Goal: Task Accomplishment & Management: Use online tool/utility

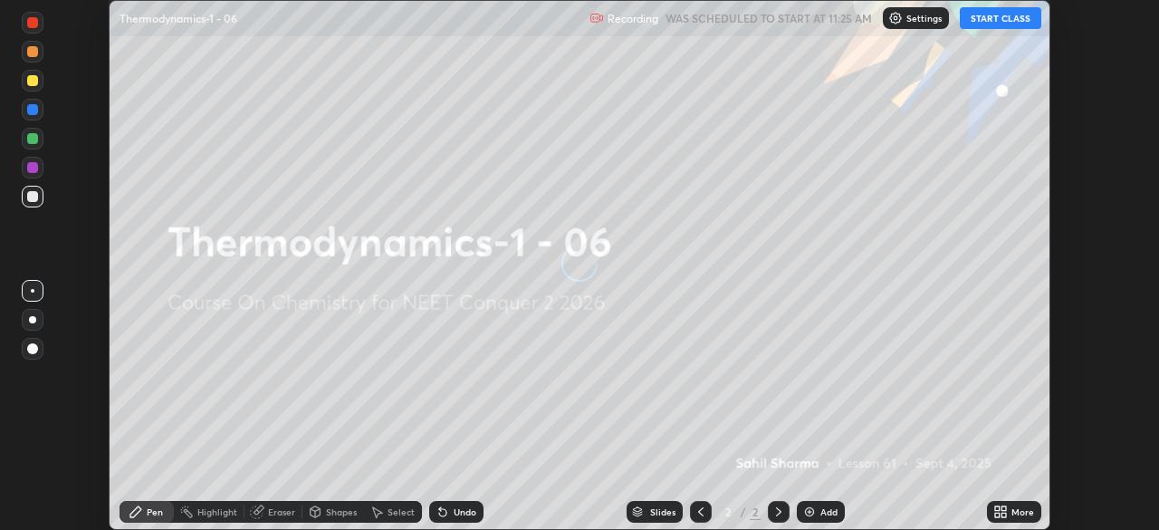
scroll to position [530, 1159]
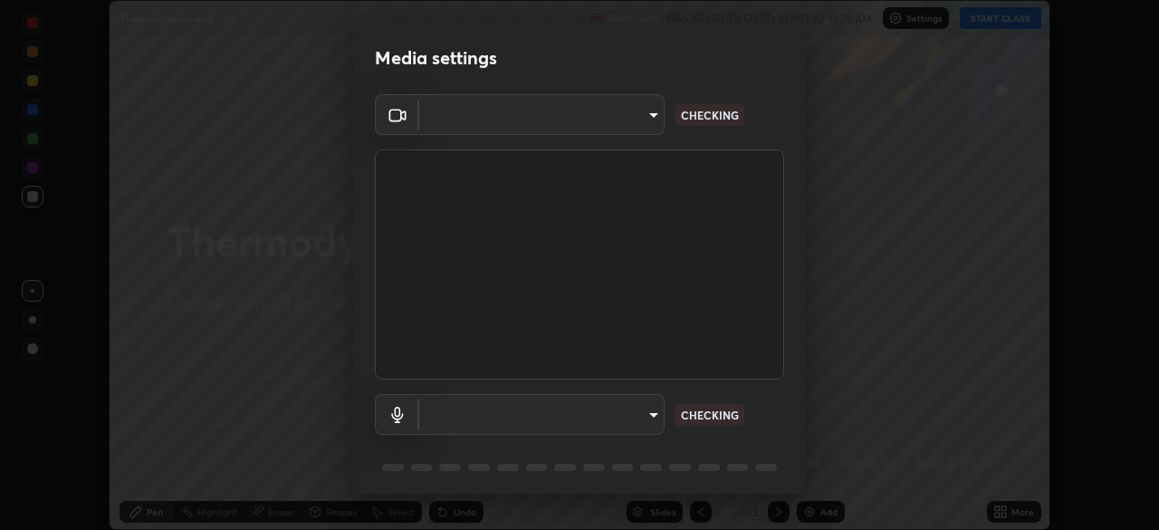
type input "8e51ced37930e971e34d94304a72bdf124377ca82fa83f25b6b4e34e328f1921"
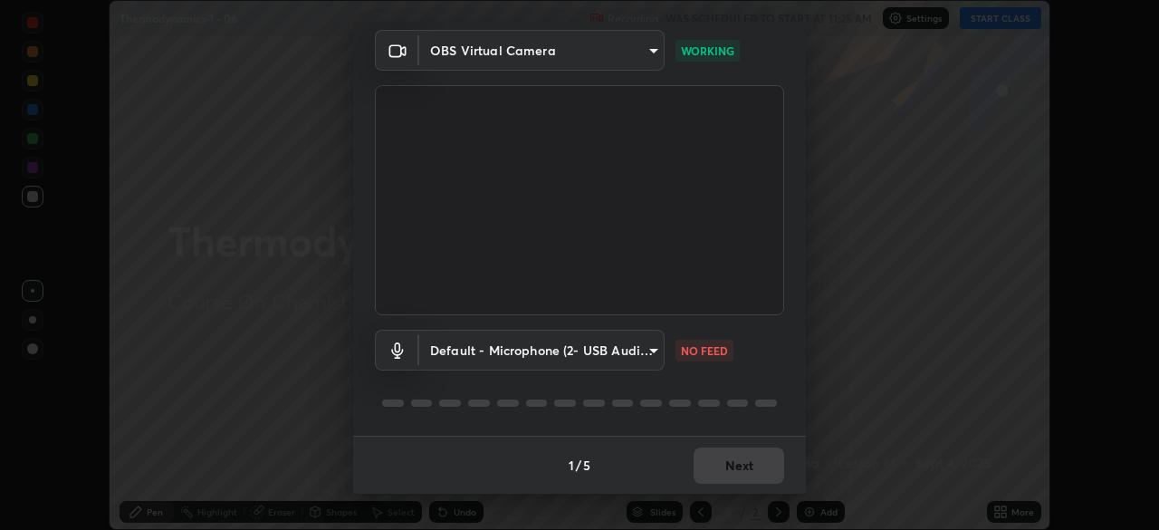
click at [652, 357] on body "Erase all Thermodynamics-1 - 06 Recording WAS SCHEDULED TO START AT 11:25 AM Se…" at bounding box center [579, 265] width 1159 height 530
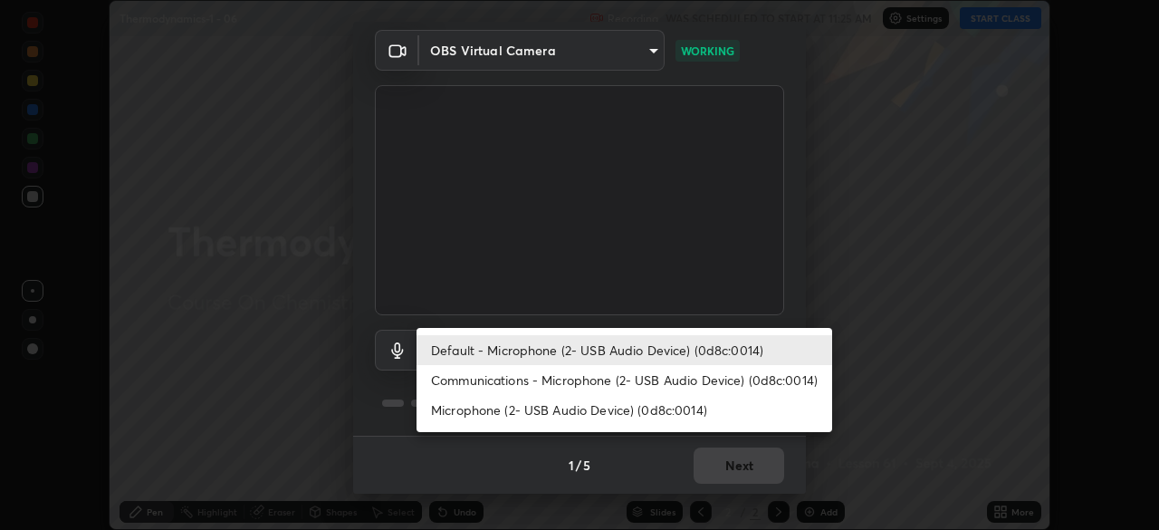
click at [591, 379] on li "Communications - Microphone (2- USB Audio Device) (0d8c:0014)" at bounding box center [625, 380] width 416 height 30
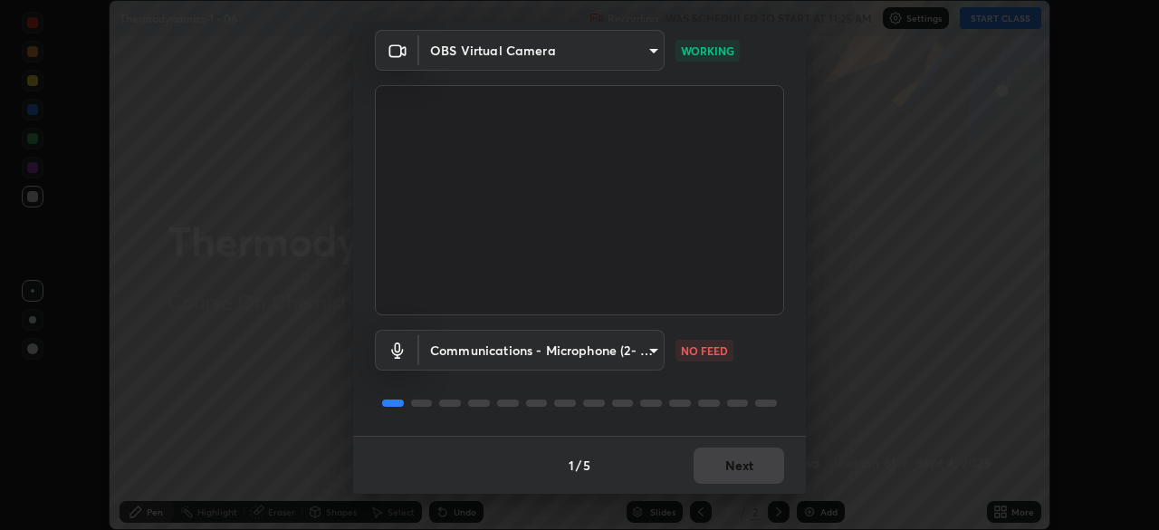
click at [593, 347] on body "Erase all Thermodynamics-1 - 06 Recording WAS SCHEDULED TO START AT 11:25 AM Se…" at bounding box center [579, 265] width 1159 height 530
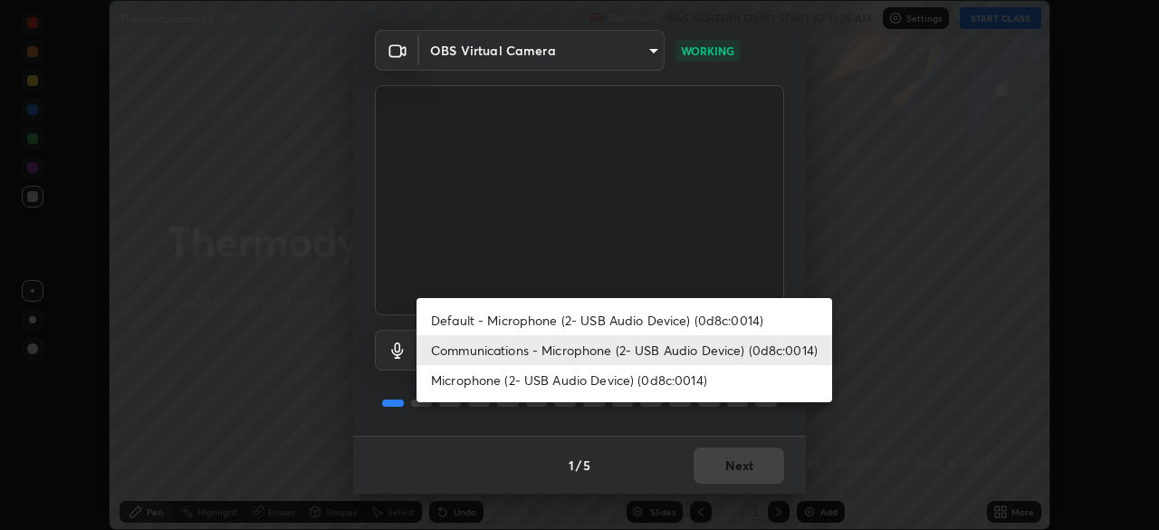
click at [584, 323] on li "Default - Microphone (2- USB Audio Device) (0d8c:0014)" at bounding box center [625, 320] width 416 height 30
type input "default"
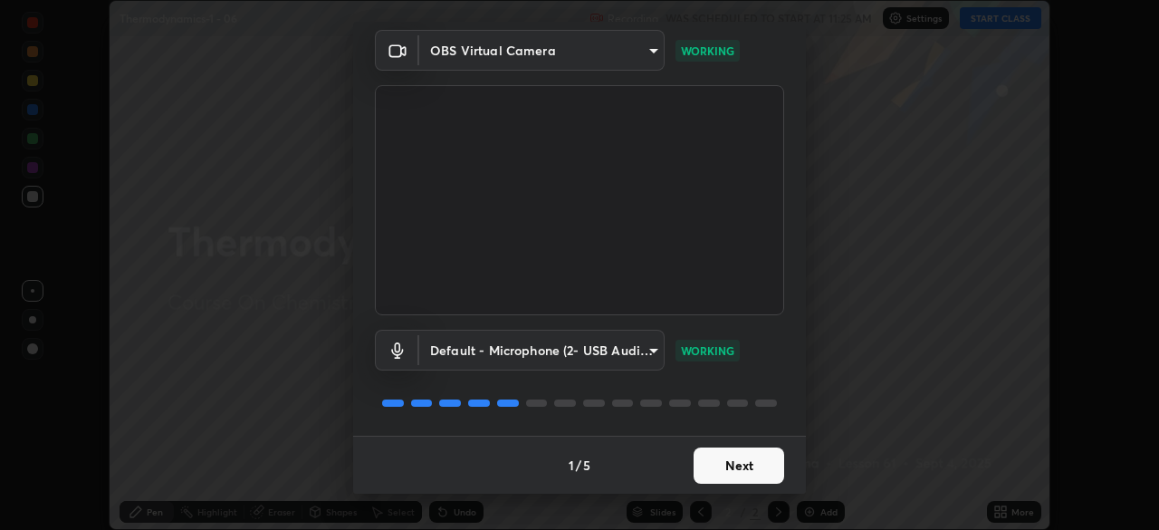
click at [749, 457] on button "Next" at bounding box center [739, 465] width 91 height 36
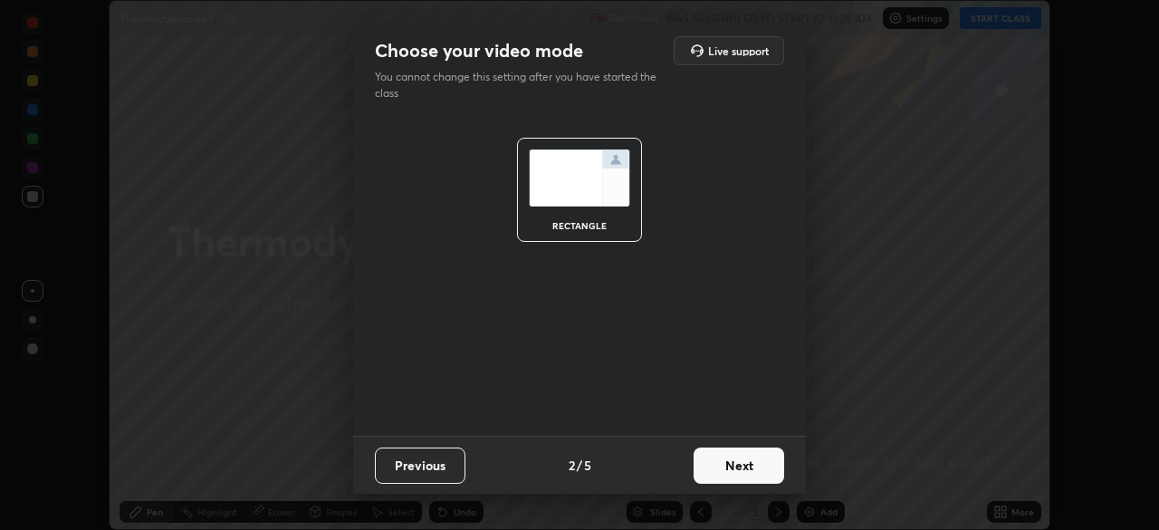
scroll to position [0, 0]
click at [748, 456] on button "Next" at bounding box center [739, 465] width 91 height 36
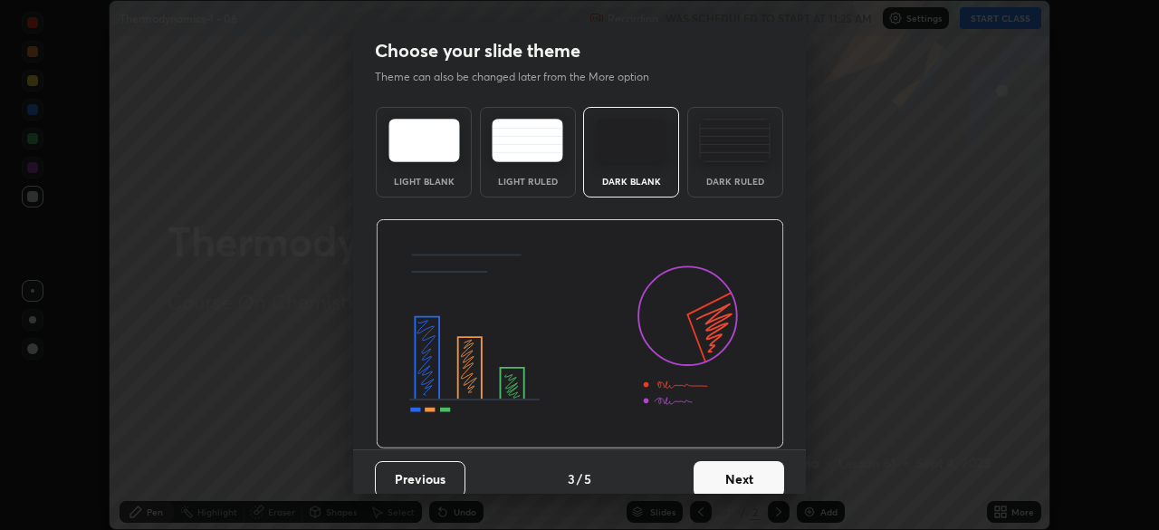
scroll to position [14, 0]
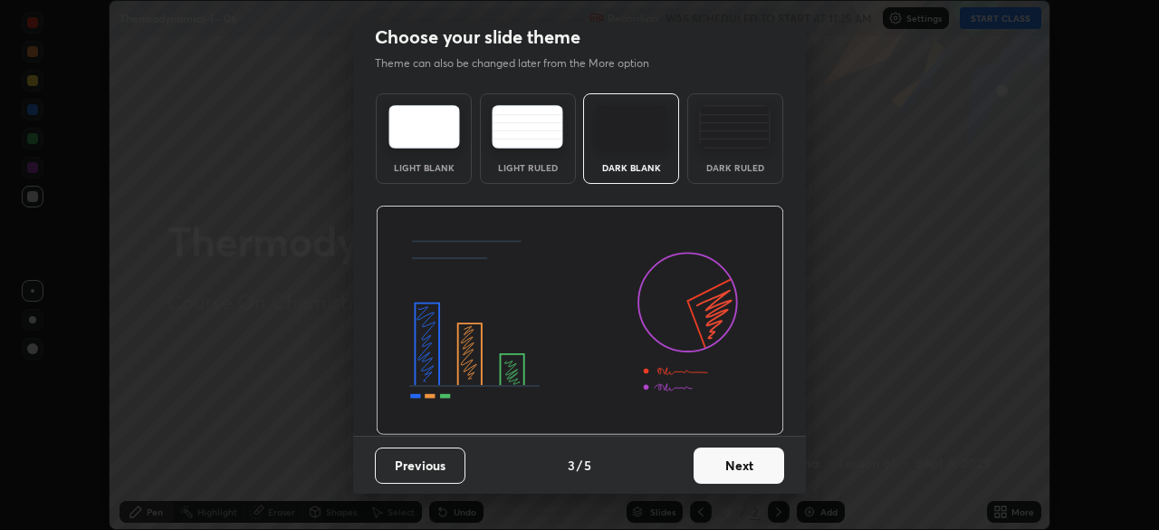
click at [749, 472] on button "Next" at bounding box center [739, 465] width 91 height 36
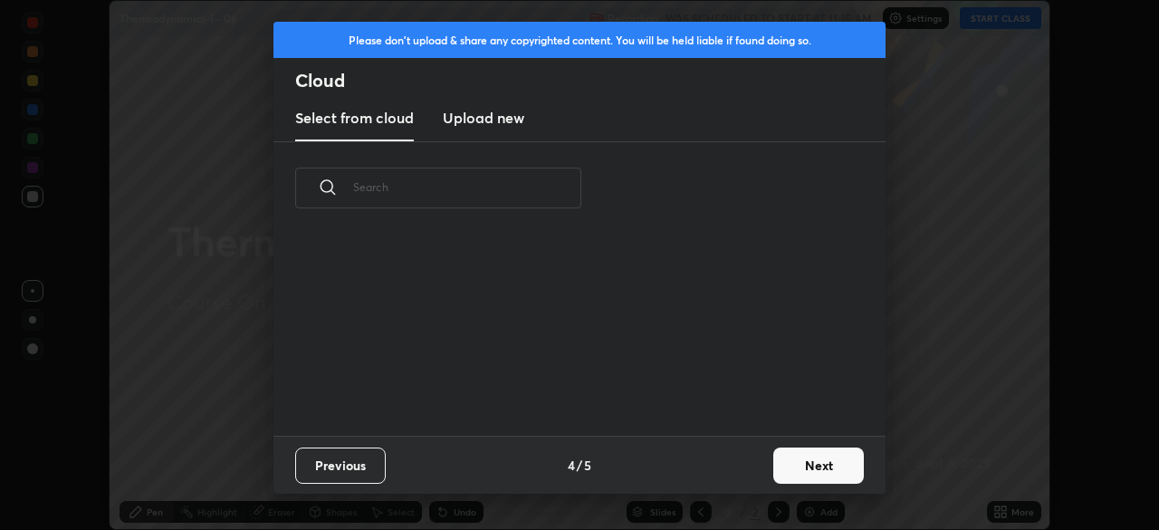
scroll to position [201, 581]
click at [829, 470] on button "Next" at bounding box center [818, 465] width 91 height 36
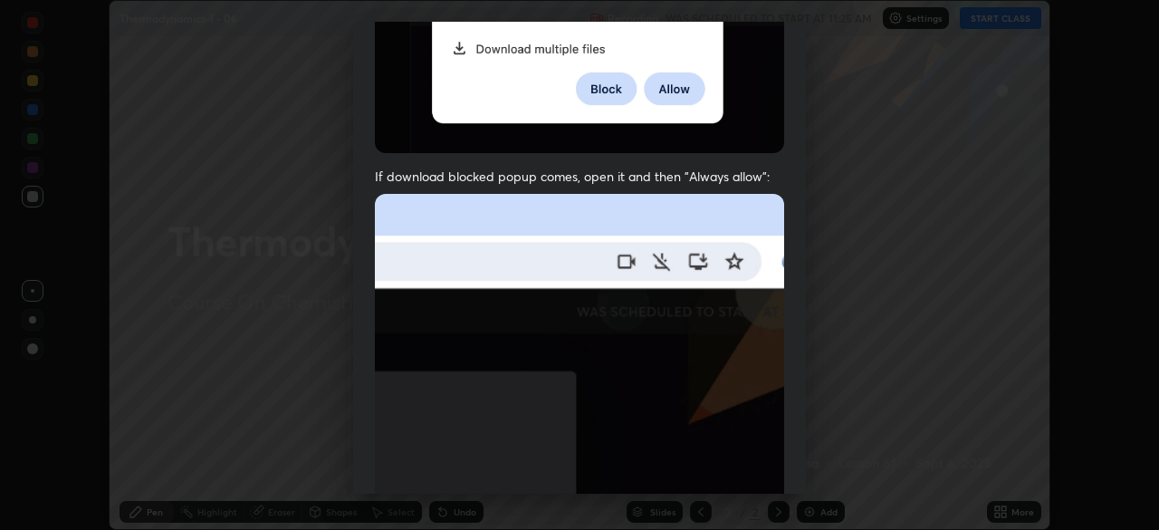
scroll to position [434, 0]
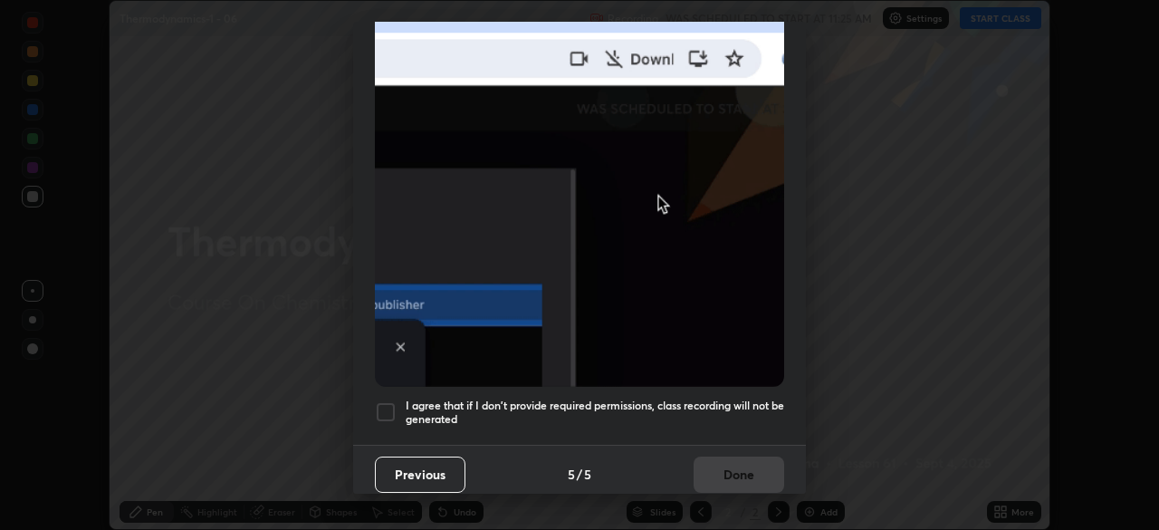
click at [386, 407] on div at bounding box center [386, 412] width 22 height 22
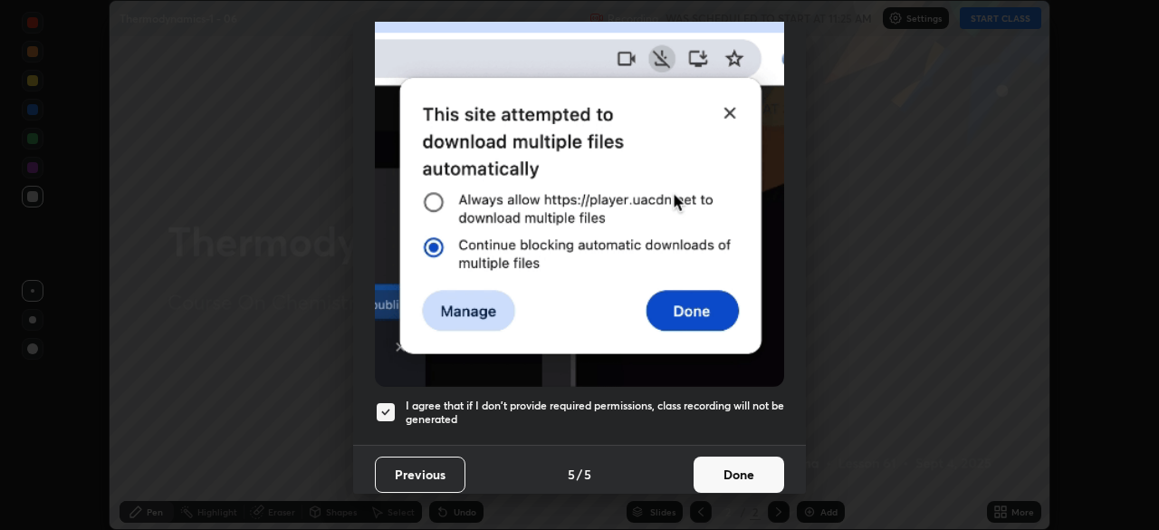
click at [729, 464] on button "Done" at bounding box center [739, 474] width 91 height 36
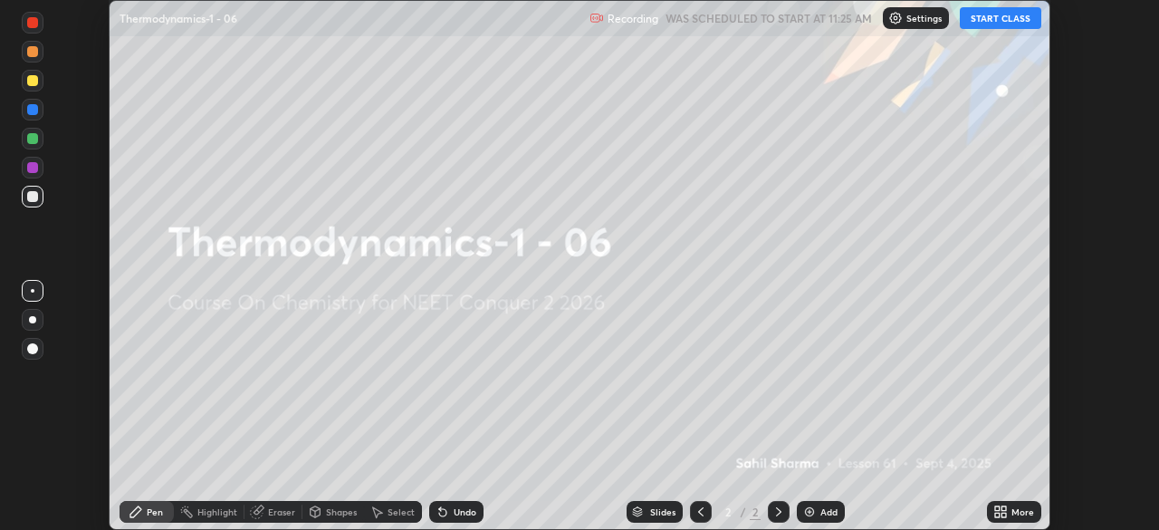
click at [1006, 516] on icon at bounding box center [1003, 514] width 5 height 5
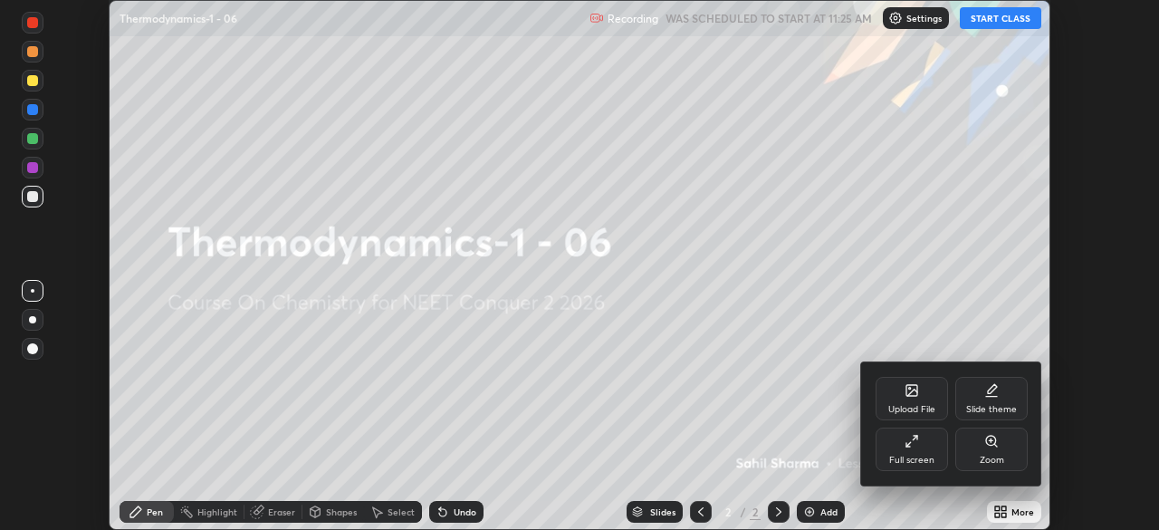
click at [916, 392] on icon at bounding box center [911, 390] width 11 height 11
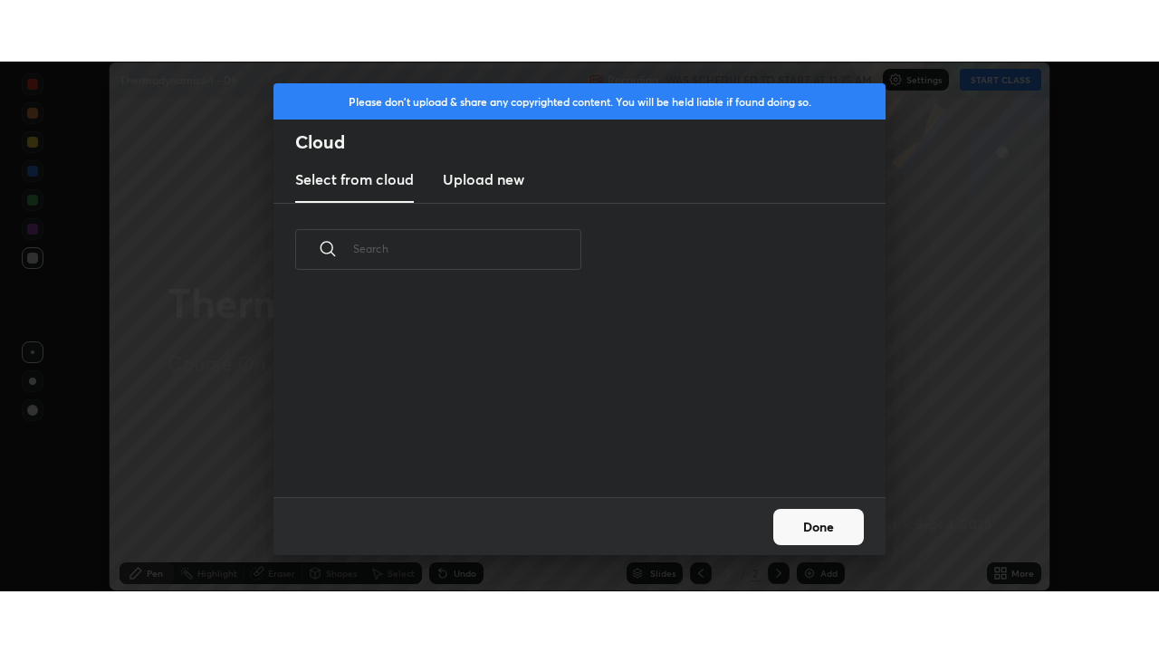
scroll to position [201, 581]
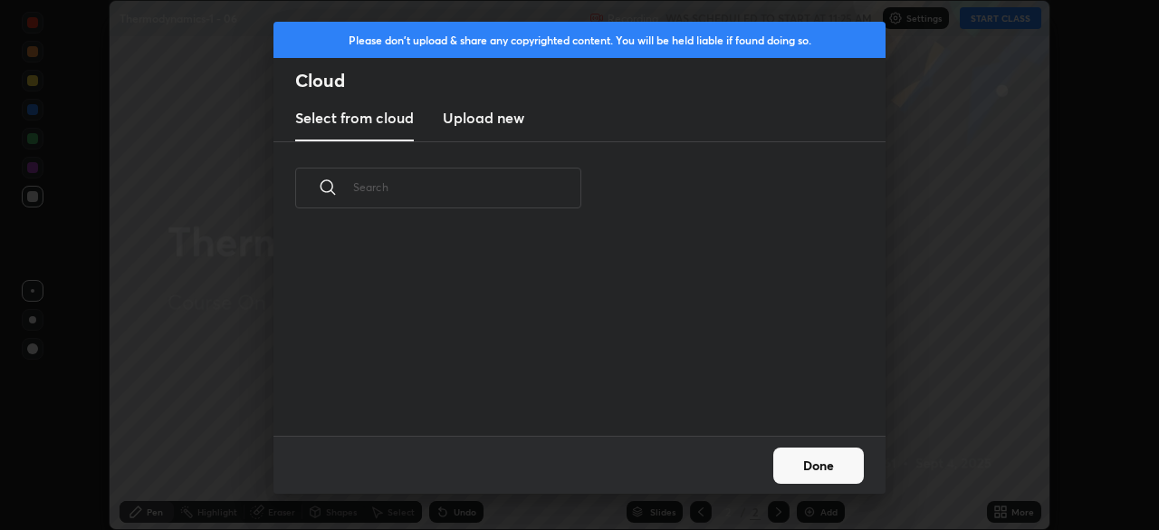
click at [512, 121] on h3 "Upload new" at bounding box center [483, 118] width 81 height 22
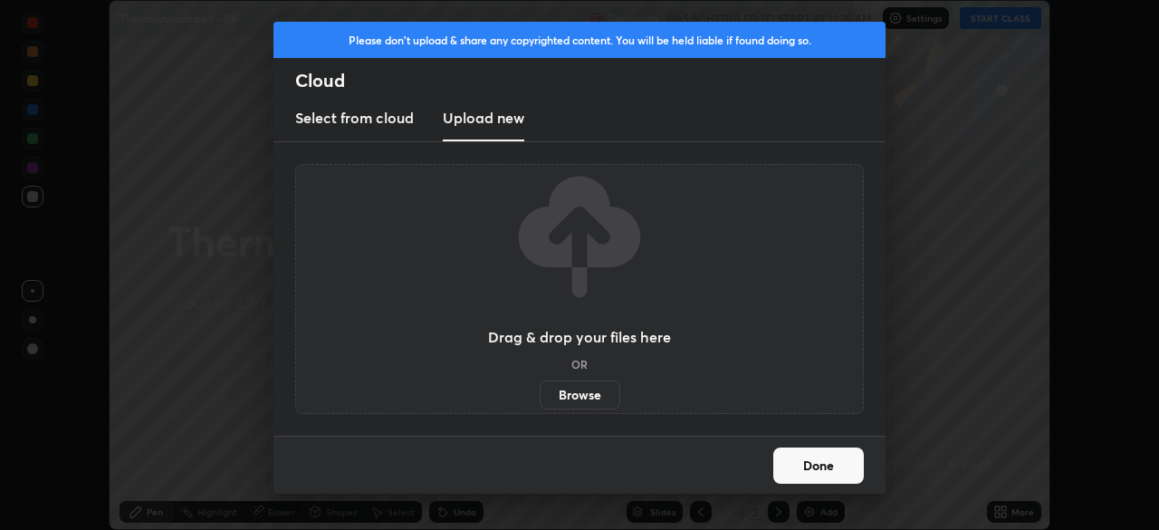
click at [591, 389] on label "Browse" at bounding box center [580, 394] width 81 height 29
click at [540, 389] on input "Browse" at bounding box center [540, 394] width 0 height 29
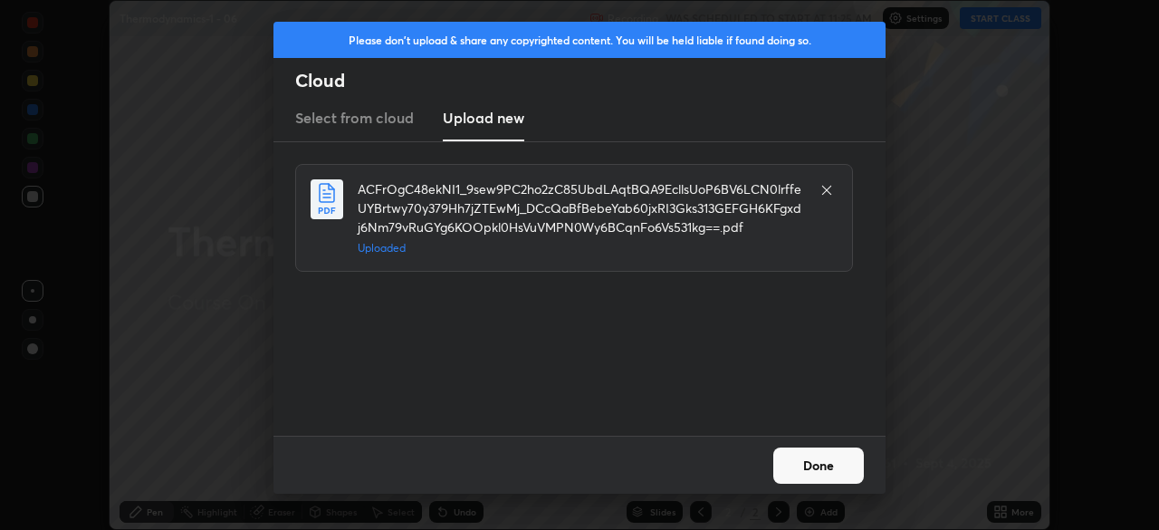
click at [833, 464] on button "Done" at bounding box center [818, 465] width 91 height 36
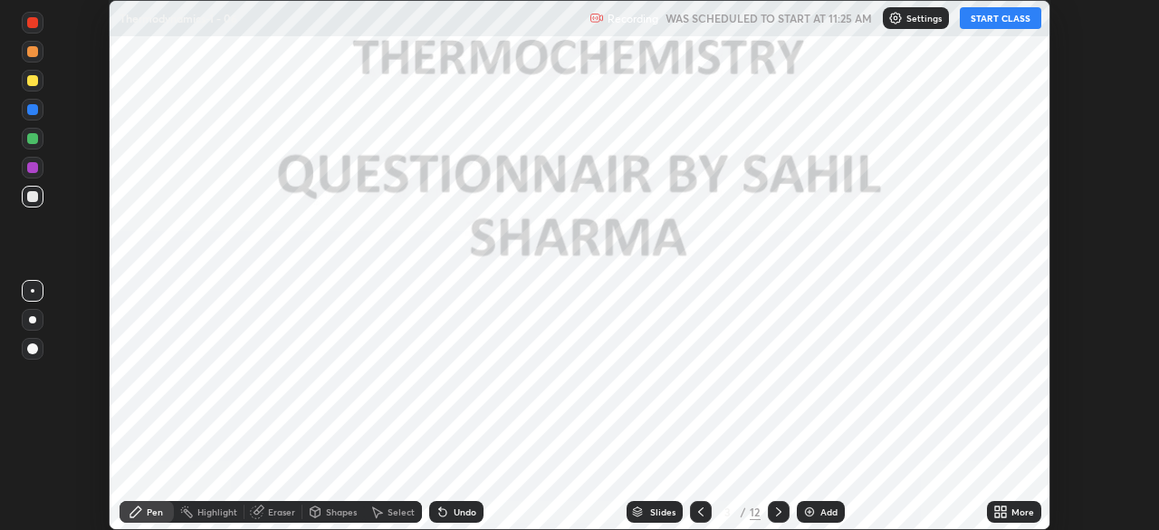
click at [1012, 510] on div "More" at bounding box center [1022, 511] width 23 height 9
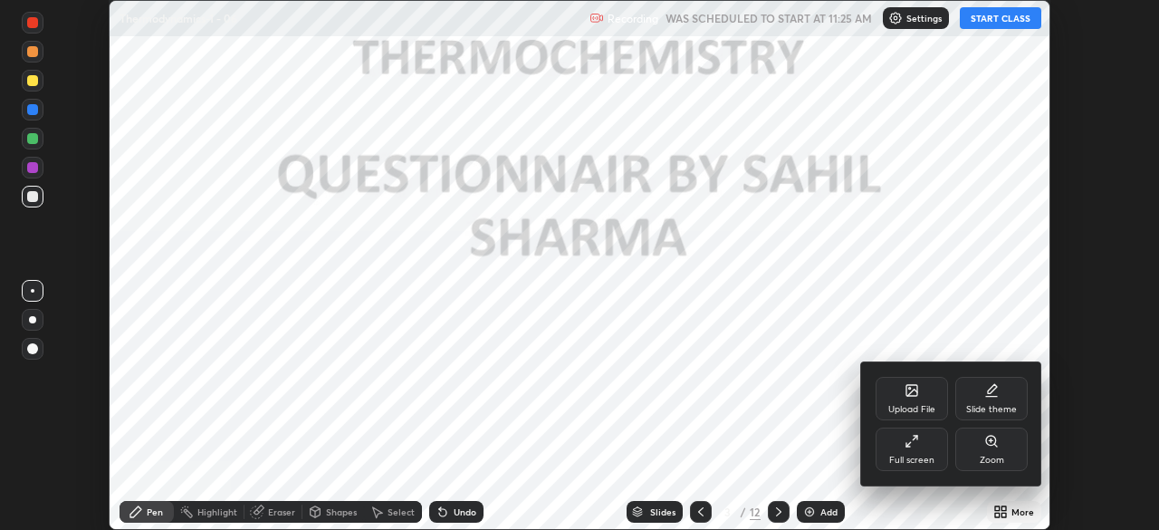
click at [922, 452] on div "Full screen" at bounding box center [912, 448] width 72 height 43
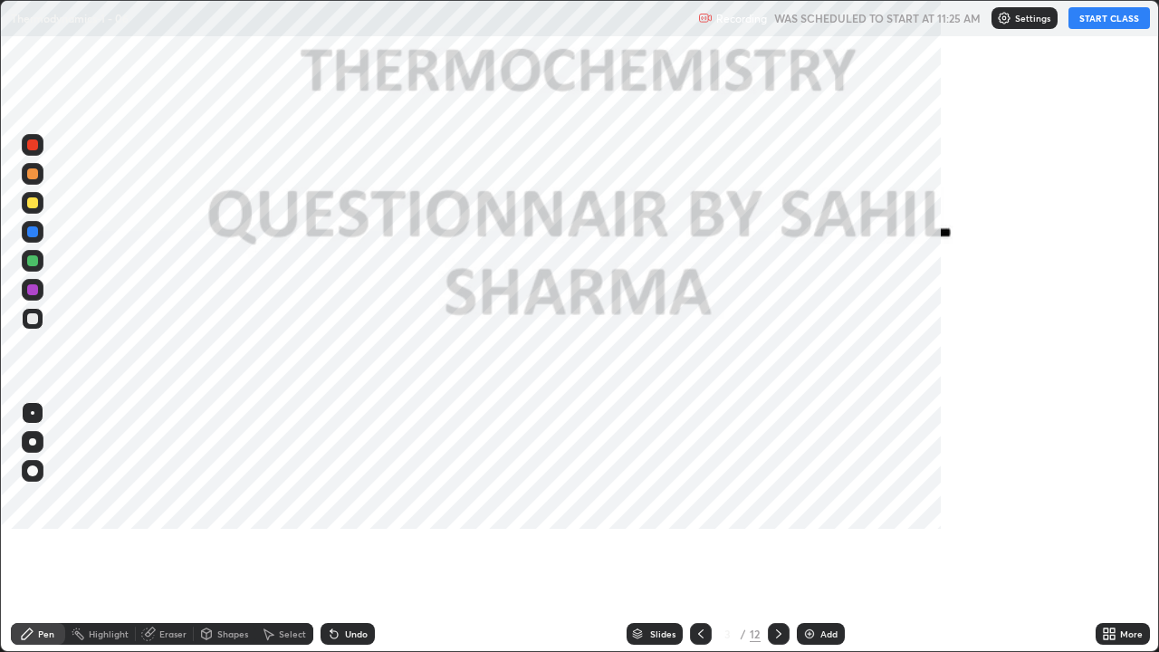
scroll to position [652, 1159]
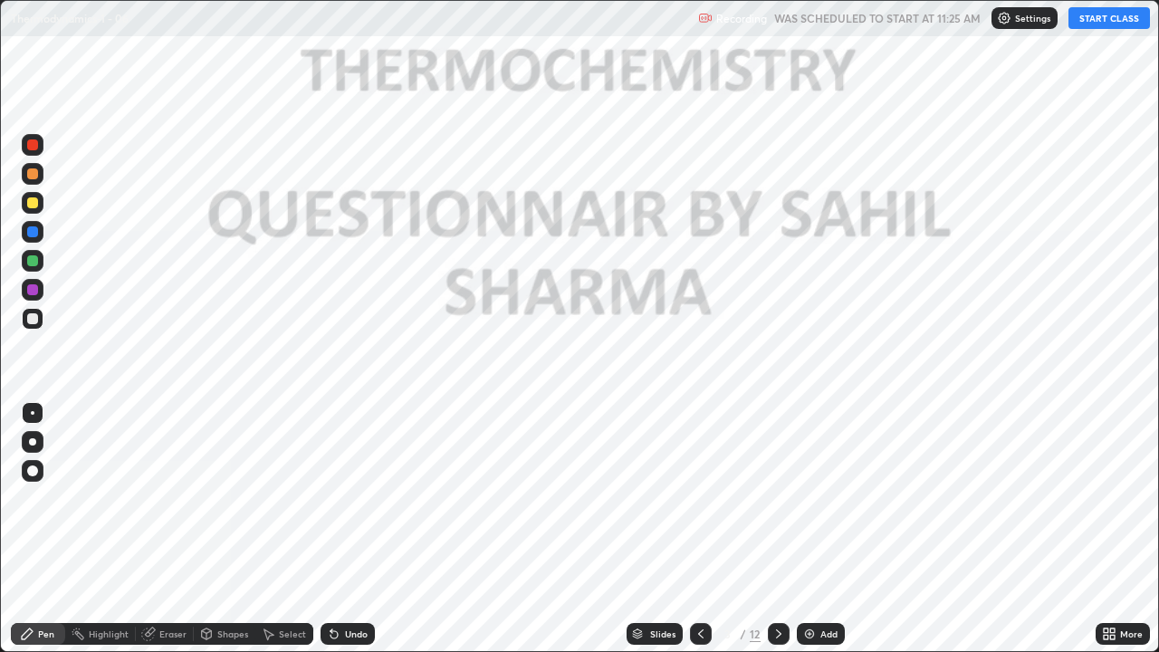
click at [829, 529] on div "Add" at bounding box center [828, 633] width 17 height 9
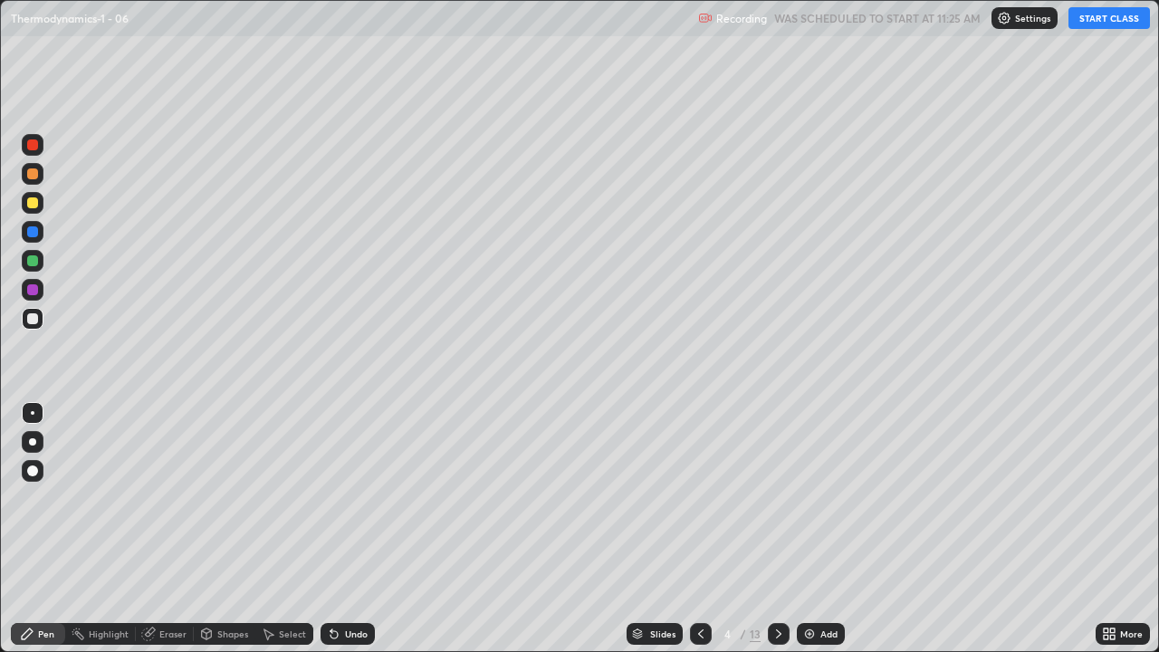
click at [1104, 19] on button "START CLASS" at bounding box center [1108, 18] width 81 height 22
click at [33, 201] on div at bounding box center [32, 202] width 11 height 11
click at [34, 471] on div at bounding box center [32, 470] width 11 height 11
click at [30, 318] on div at bounding box center [32, 318] width 11 height 11
click at [42, 318] on div at bounding box center [33, 319] width 22 height 22
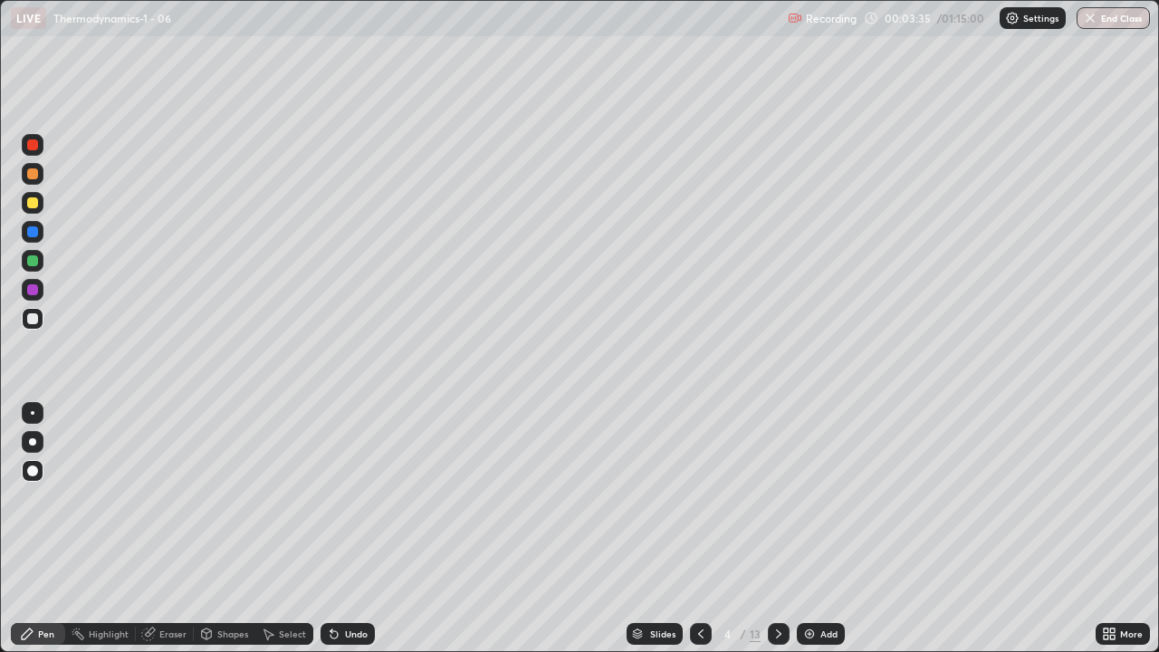
click at [34, 197] on div at bounding box center [32, 202] width 11 height 11
click at [159, 529] on div "Eraser" at bounding box center [172, 633] width 27 height 9
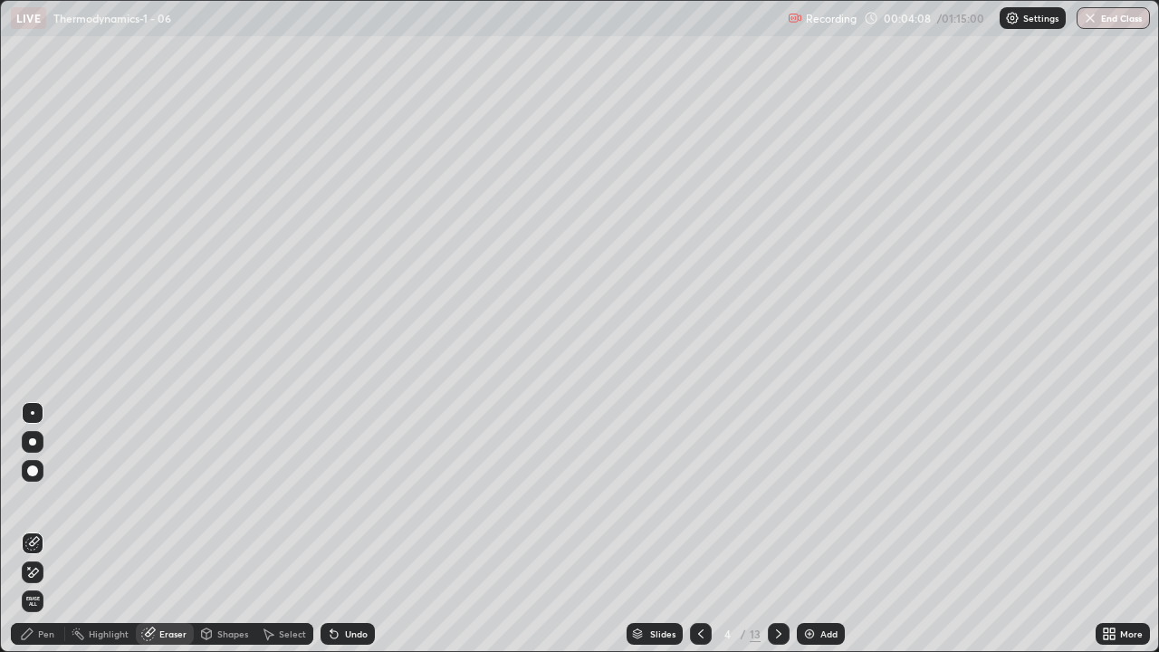
click at [46, 529] on div "Pen" at bounding box center [46, 633] width 16 height 9
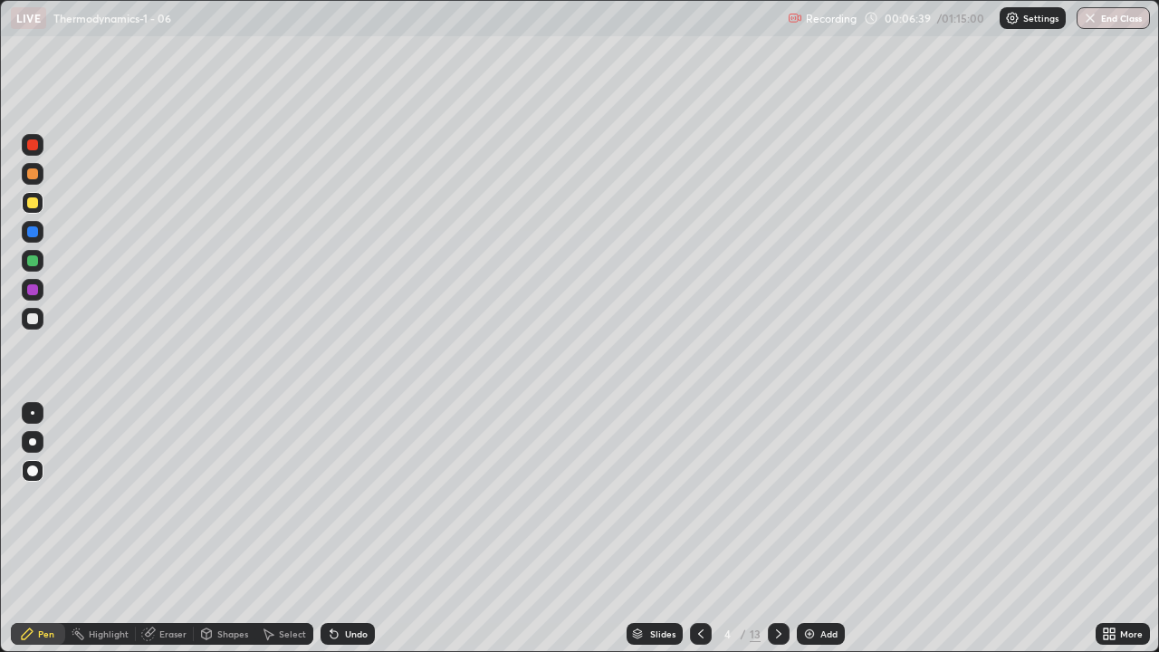
click at [34, 258] on div at bounding box center [32, 260] width 11 height 11
click at [810, 529] on div "Add" at bounding box center [821, 634] width 48 height 22
click at [32, 321] on div at bounding box center [32, 318] width 11 height 11
click at [34, 203] on div at bounding box center [32, 202] width 11 height 11
click at [829, 529] on div "Add" at bounding box center [828, 633] width 17 height 9
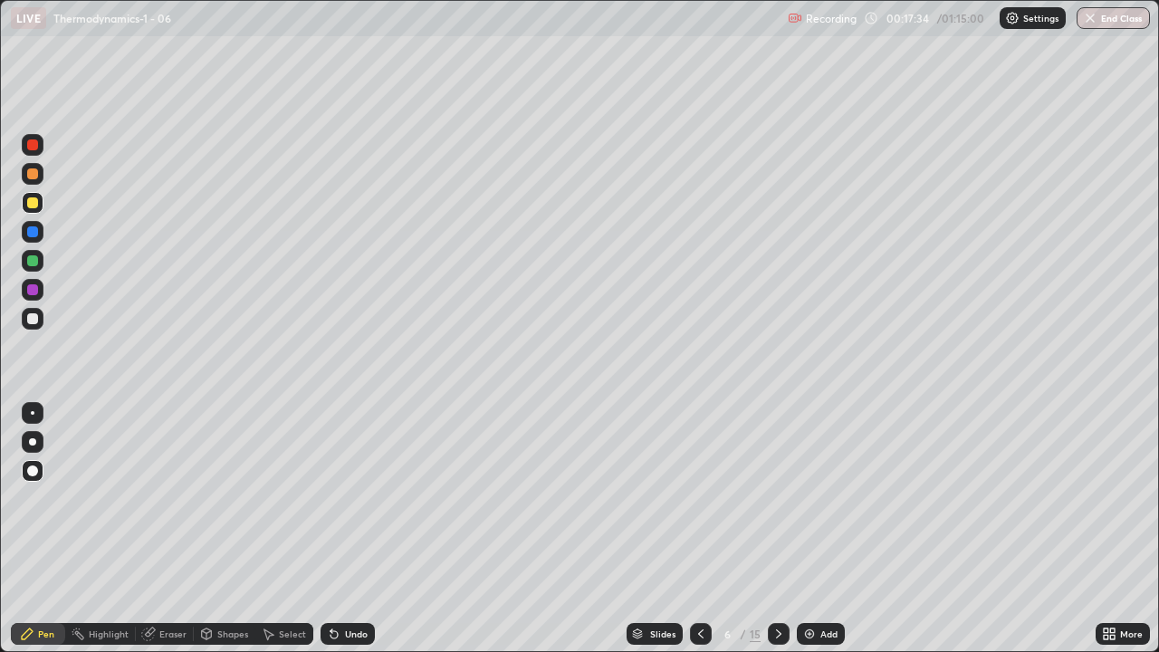
click at [37, 175] on div at bounding box center [32, 173] width 11 height 11
click at [34, 316] on div at bounding box center [32, 318] width 11 height 11
click at [34, 204] on div at bounding box center [32, 202] width 11 height 11
click at [699, 529] on icon at bounding box center [701, 634] width 14 height 14
click at [779, 529] on icon at bounding box center [778, 633] width 5 height 9
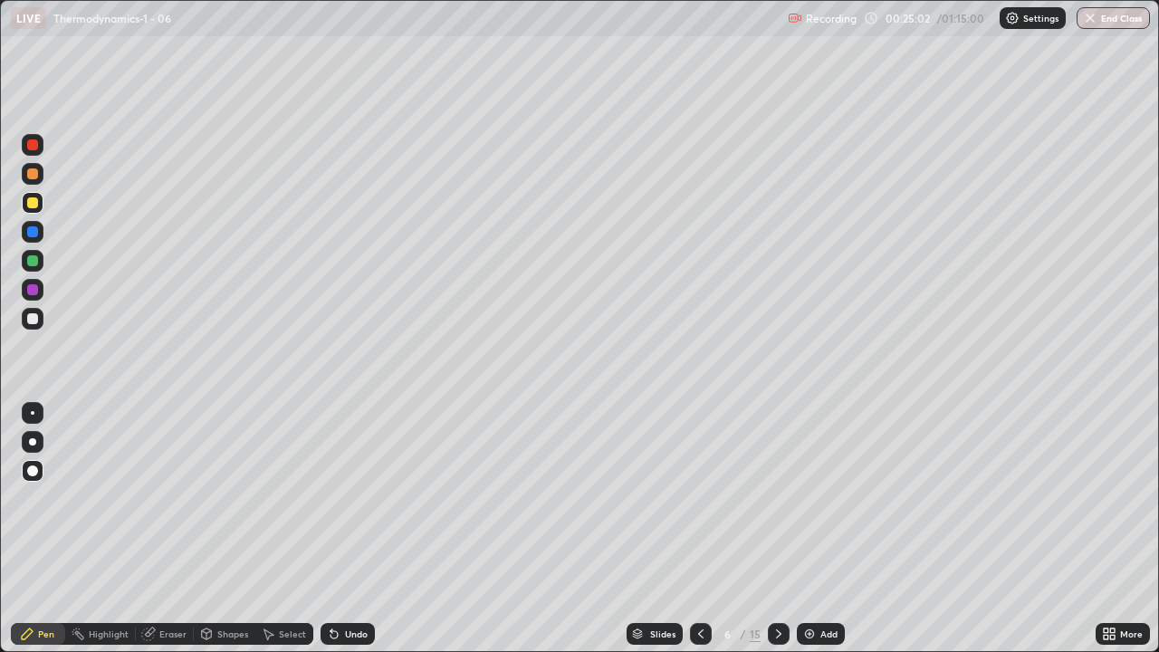
click at [820, 529] on div "Add" at bounding box center [828, 633] width 17 height 9
click at [32, 320] on div at bounding box center [32, 318] width 11 height 11
click at [829, 529] on div "Add" at bounding box center [821, 634] width 48 height 22
click at [35, 203] on div at bounding box center [32, 202] width 11 height 11
click at [30, 321] on div at bounding box center [32, 318] width 11 height 11
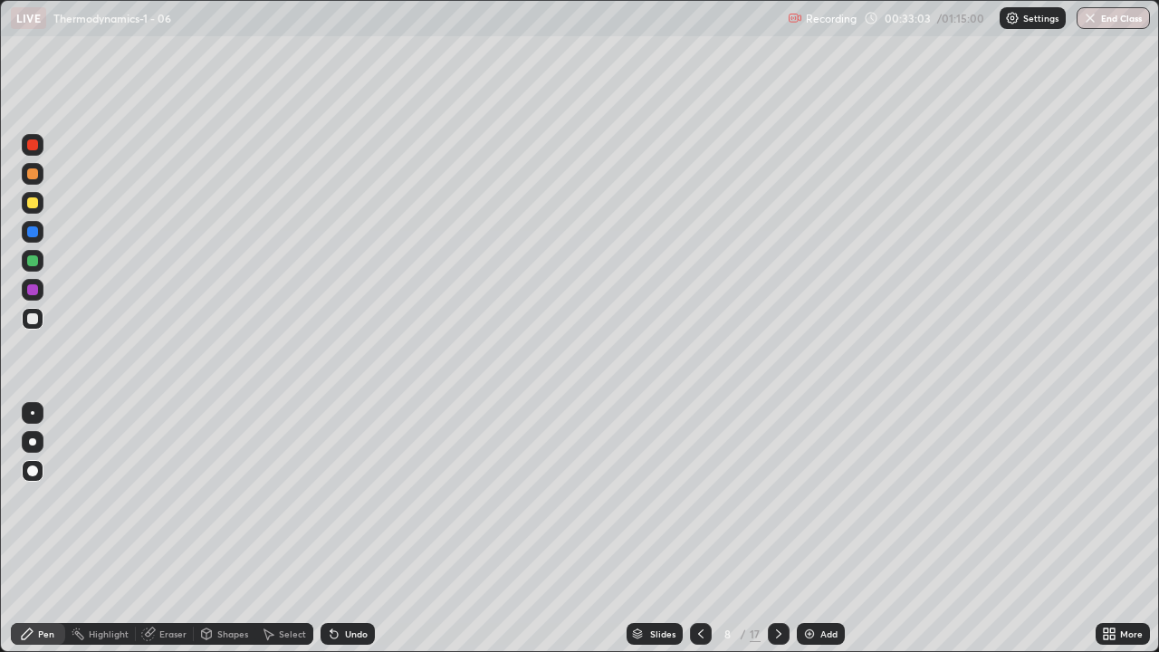
click at [32, 284] on div at bounding box center [32, 289] width 11 height 11
click at [32, 263] on div at bounding box center [32, 260] width 11 height 11
click at [832, 529] on div "Add" at bounding box center [828, 633] width 17 height 9
click at [35, 199] on div at bounding box center [32, 202] width 11 height 11
click at [28, 314] on div at bounding box center [32, 318] width 11 height 11
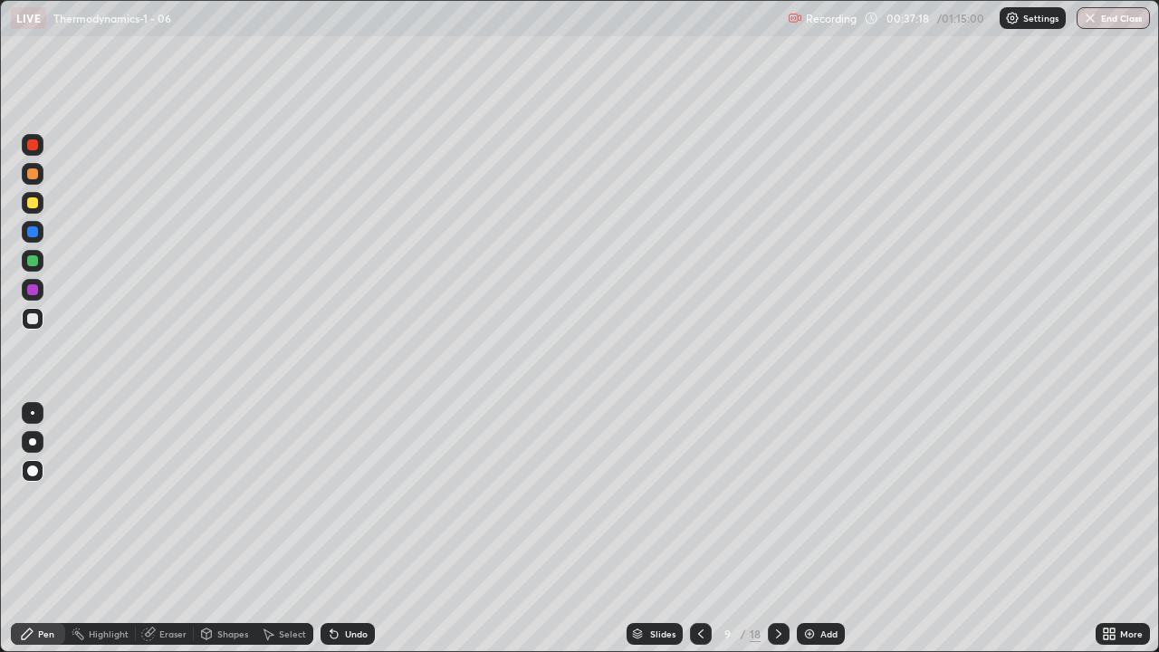
click at [32, 321] on div at bounding box center [32, 318] width 11 height 11
click at [35, 197] on div at bounding box center [32, 202] width 11 height 11
click at [29, 320] on div at bounding box center [32, 318] width 11 height 11
click at [30, 202] on div at bounding box center [32, 202] width 11 height 11
click at [30, 316] on div at bounding box center [32, 318] width 11 height 11
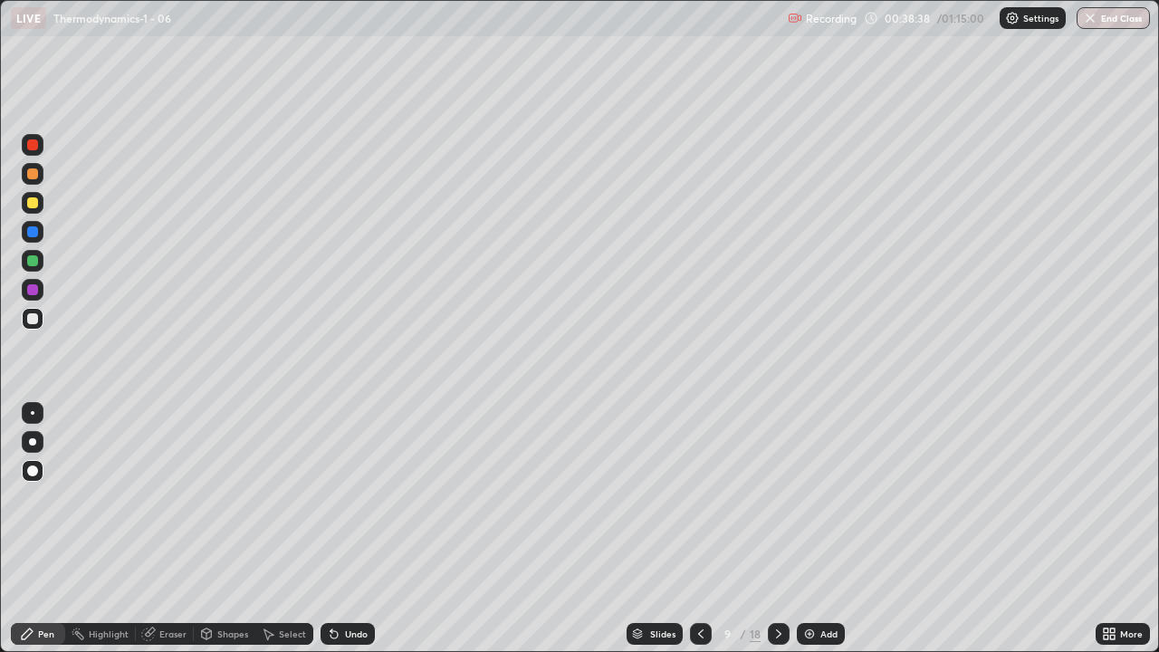
click at [31, 205] on div at bounding box center [32, 202] width 11 height 11
click at [34, 318] on div at bounding box center [32, 318] width 11 height 11
click at [807, 529] on img at bounding box center [809, 634] width 14 height 14
click at [31, 474] on div at bounding box center [32, 470] width 11 height 11
click at [34, 263] on div at bounding box center [32, 260] width 11 height 11
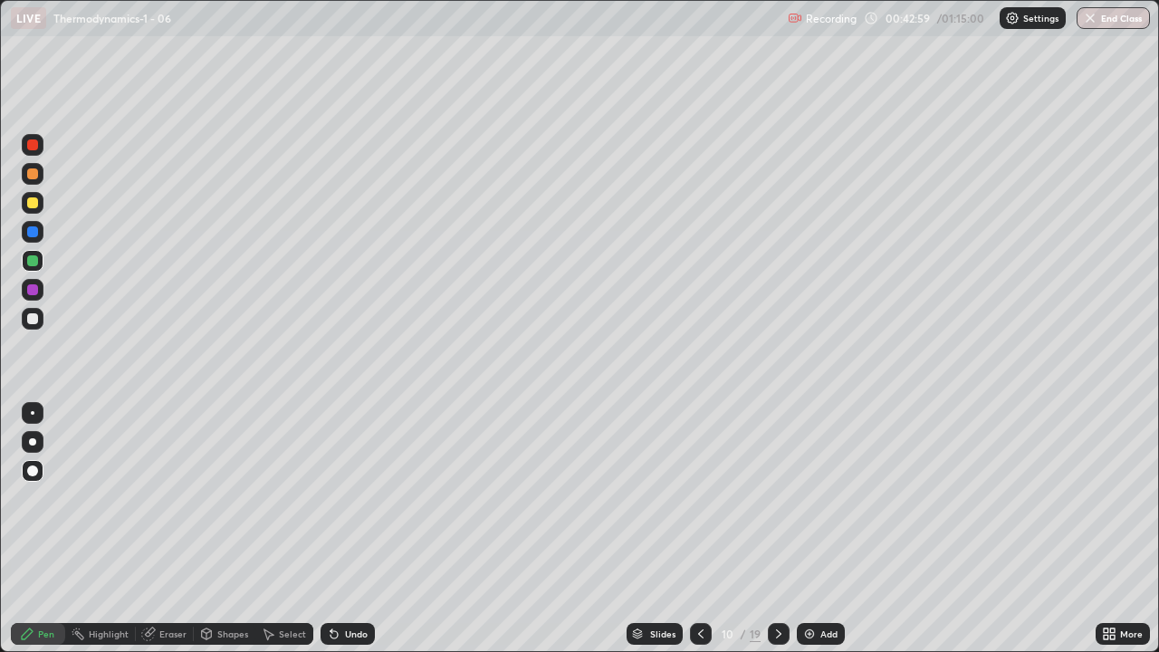
click at [33, 202] on div at bounding box center [32, 202] width 11 height 11
click at [691, 529] on div at bounding box center [701, 634] width 22 height 22
click at [817, 529] on div "Add" at bounding box center [821, 634] width 48 height 22
click at [698, 529] on icon at bounding box center [700, 634] width 14 height 14
click at [785, 529] on div at bounding box center [780, 634] width 22 height 22
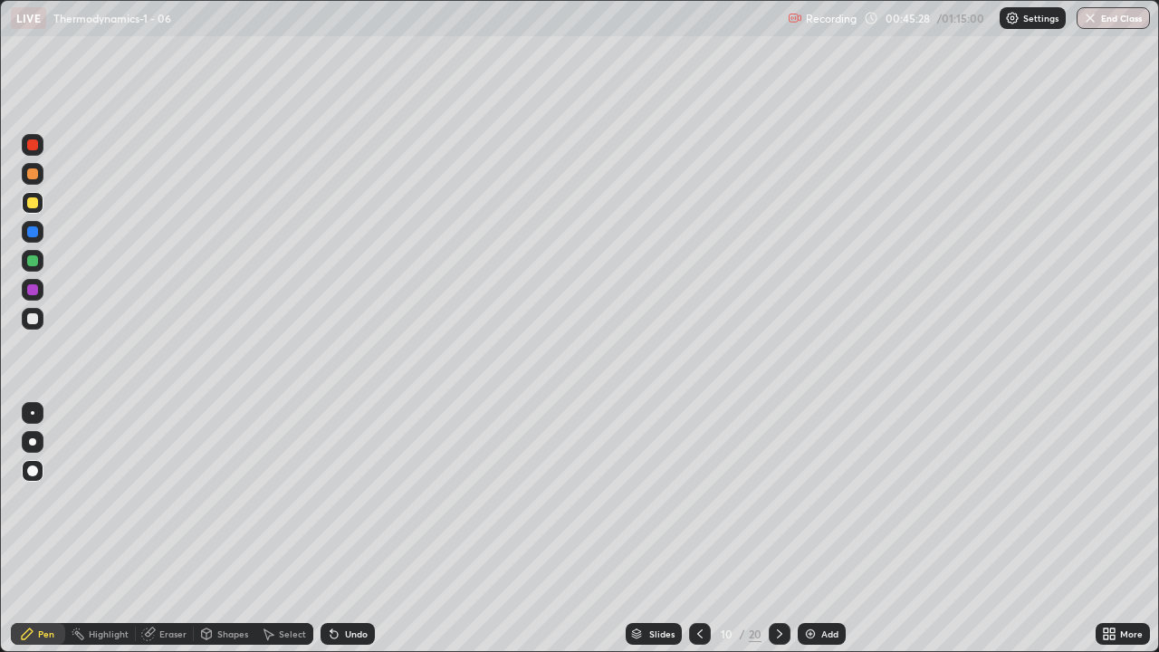
click at [34, 319] on div at bounding box center [32, 318] width 11 height 11
click at [29, 311] on div at bounding box center [33, 319] width 22 height 22
click at [30, 200] on div at bounding box center [32, 202] width 11 height 11
click at [34, 319] on div at bounding box center [32, 318] width 11 height 11
click at [34, 205] on div at bounding box center [32, 202] width 11 height 11
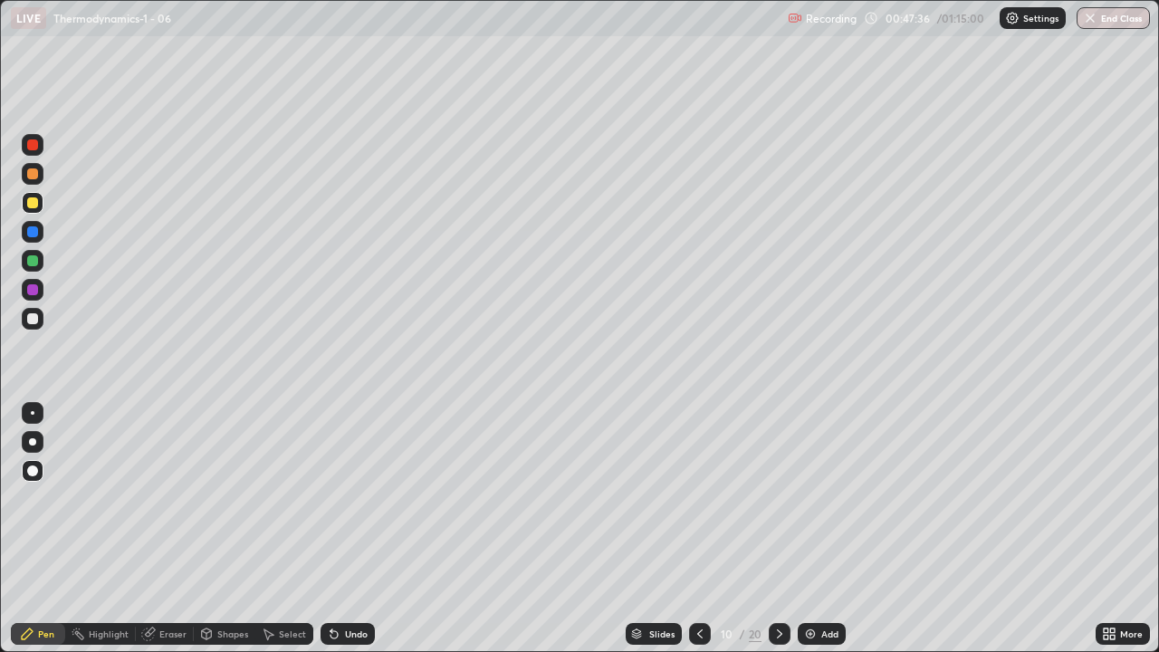
click at [33, 316] on div at bounding box center [32, 318] width 11 height 11
click at [277, 529] on div "Select" at bounding box center [284, 634] width 58 height 22
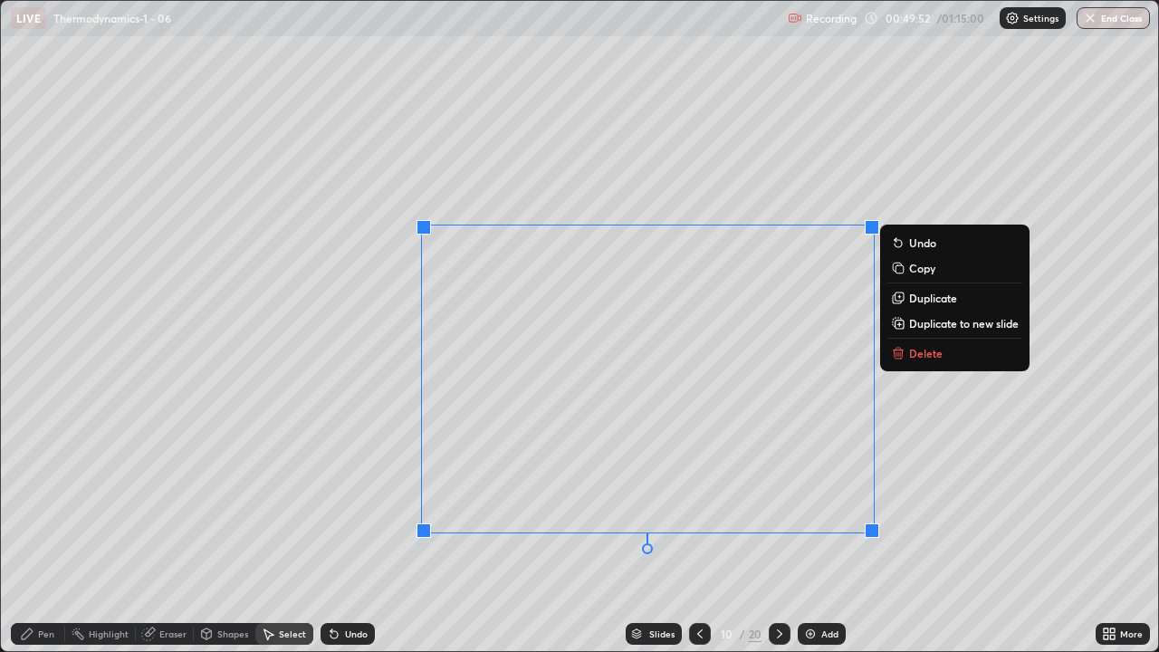
click at [937, 349] on p "Delete" at bounding box center [926, 353] width 34 height 14
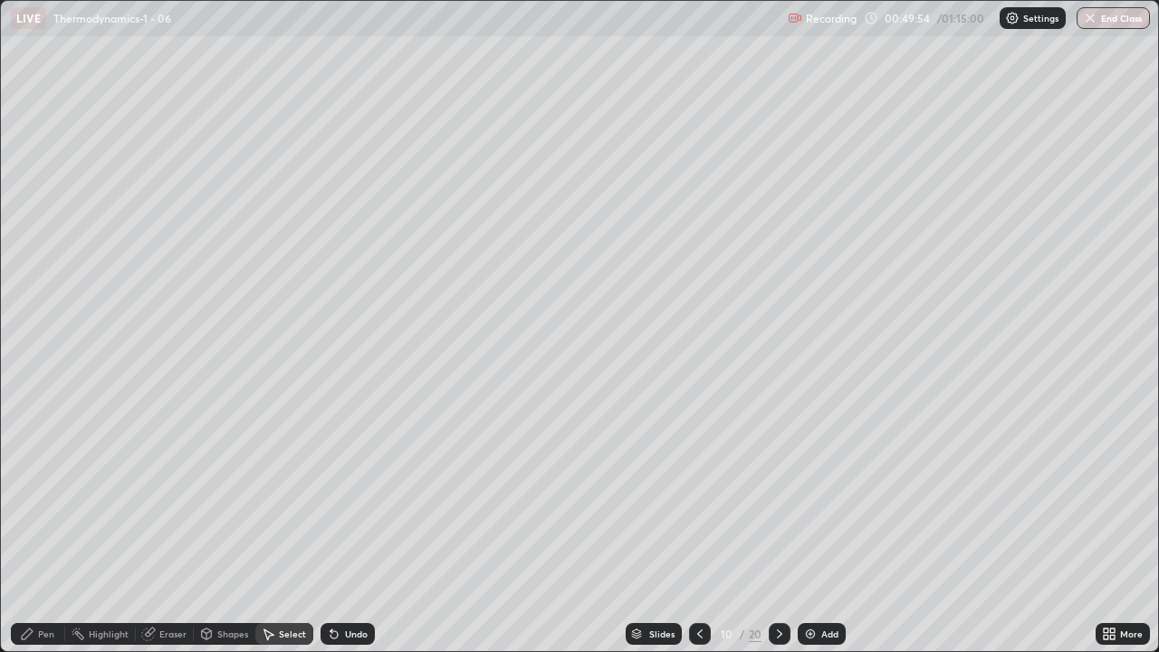
click at [49, 529] on div "Pen" at bounding box center [46, 633] width 16 height 9
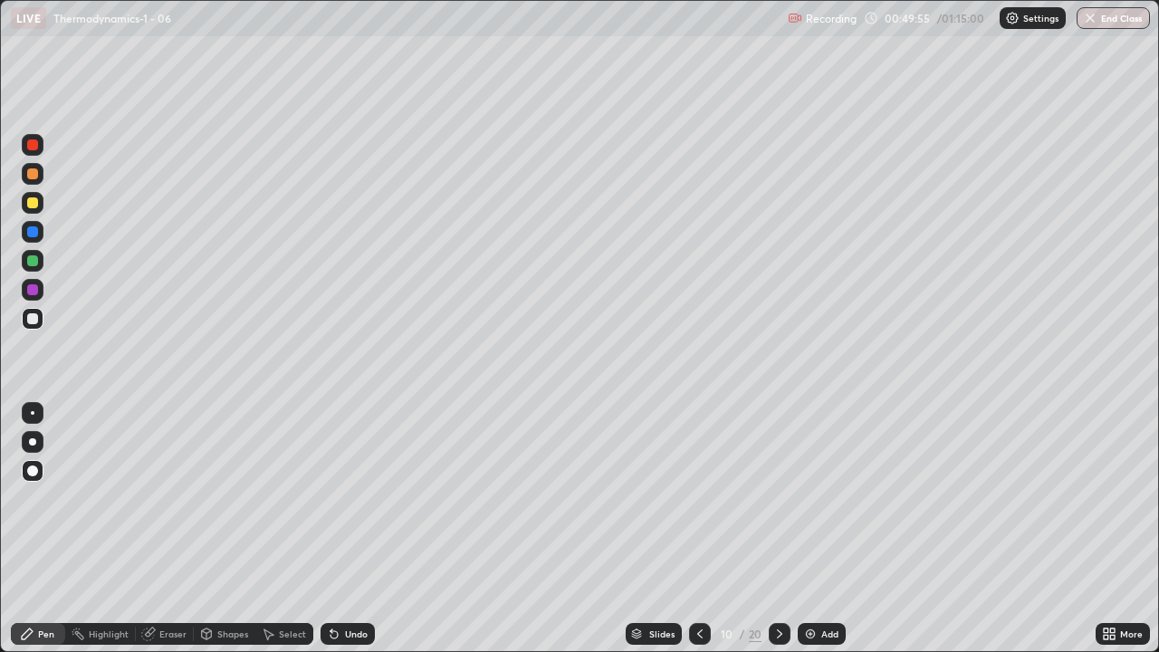
click at [31, 259] on div at bounding box center [32, 260] width 11 height 11
click at [658, 529] on div "Slides" at bounding box center [661, 633] width 25 height 9
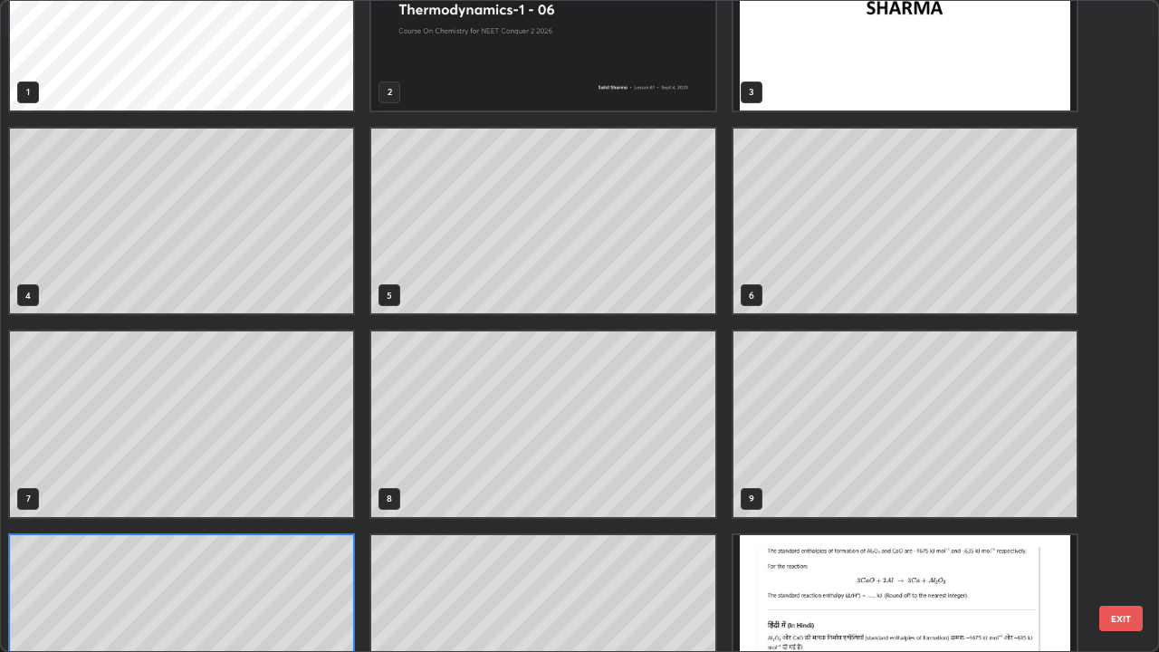
scroll to position [225, 0]
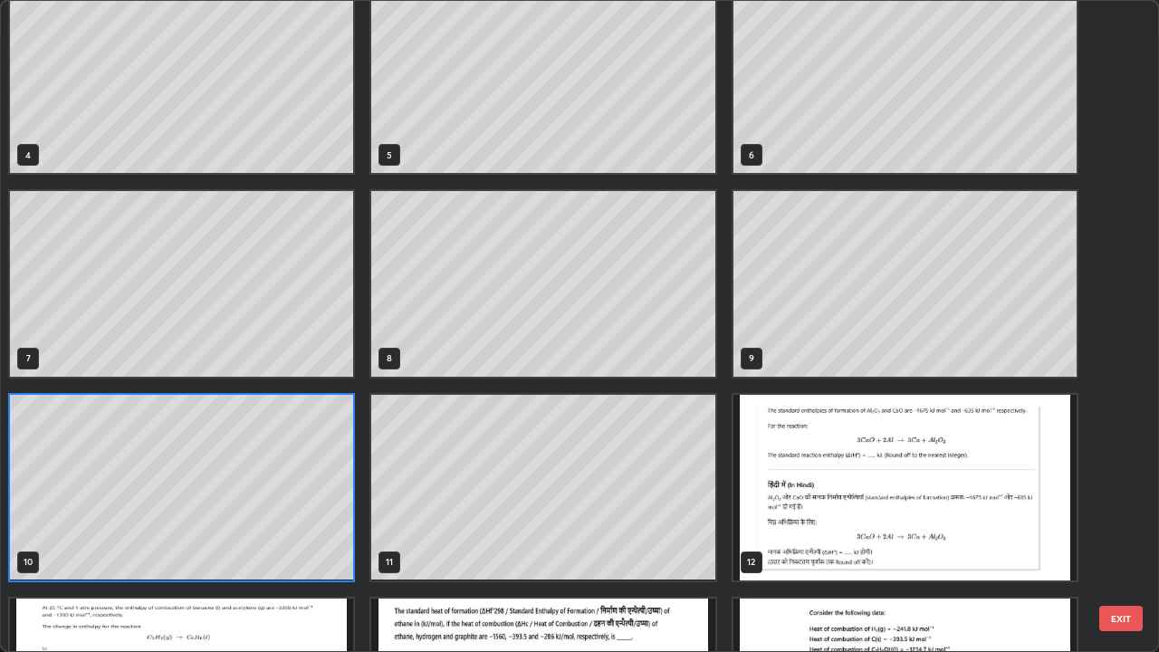
click at [906, 486] on img "grid" at bounding box center [904, 488] width 343 height 186
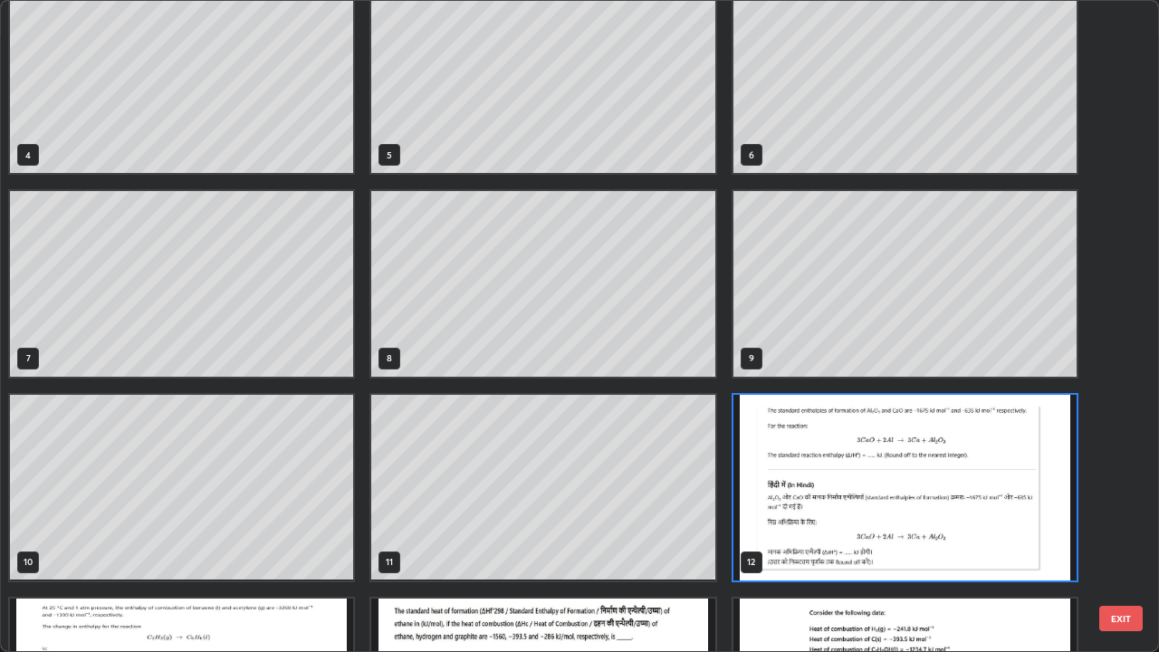
click at [905, 483] on img "grid" at bounding box center [904, 488] width 343 height 186
click at [905, 477] on img "grid" at bounding box center [904, 488] width 343 height 186
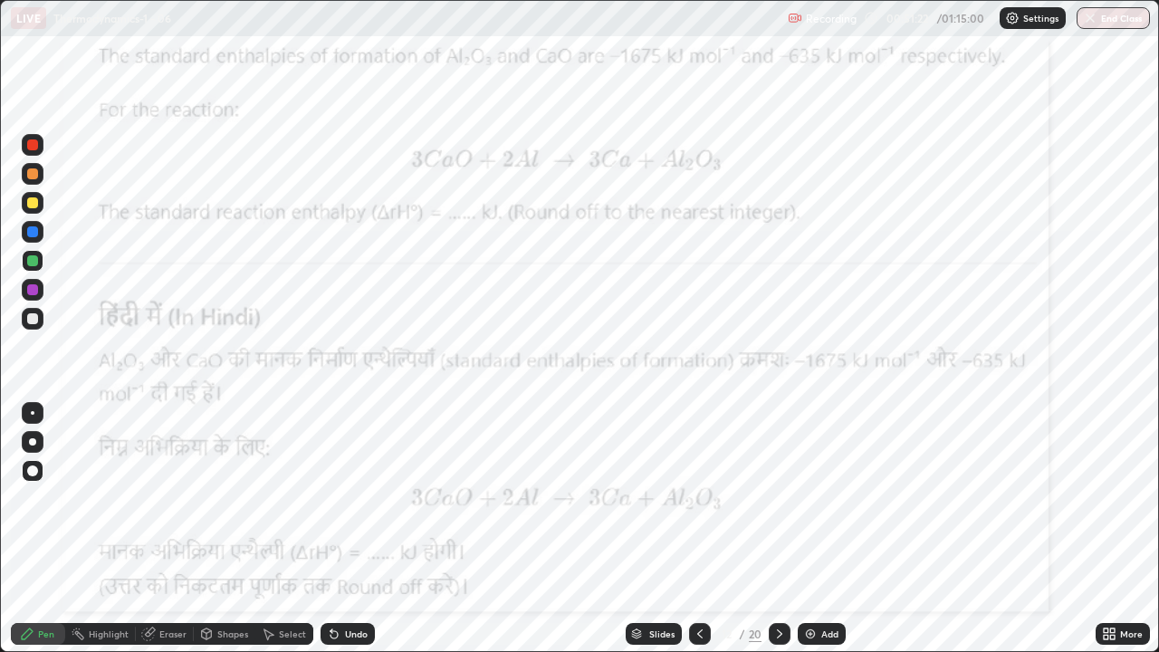
click at [34, 207] on div at bounding box center [32, 202] width 11 height 11
click at [32, 289] on div at bounding box center [32, 289] width 11 height 11
click at [34, 202] on div at bounding box center [32, 202] width 11 height 11
click at [33, 289] on div at bounding box center [32, 289] width 11 height 11
click at [633, 529] on icon at bounding box center [636, 631] width 9 height 5
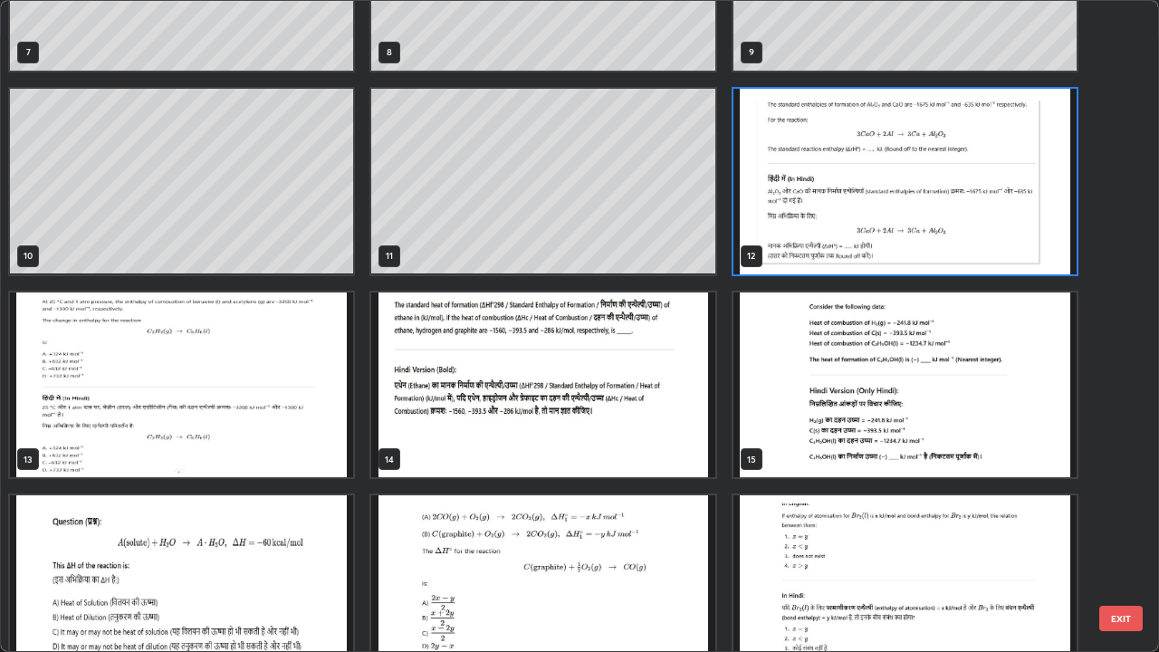
scroll to position [533, 0]
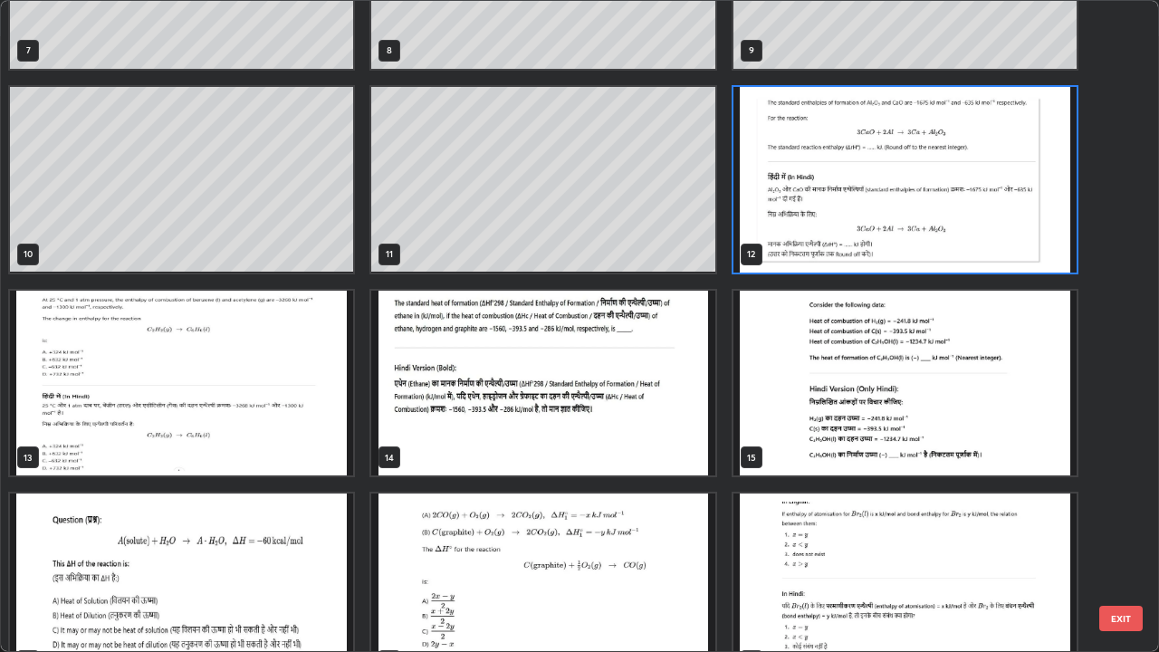
click at [305, 400] on img "grid" at bounding box center [181, 384] width 343 height 186
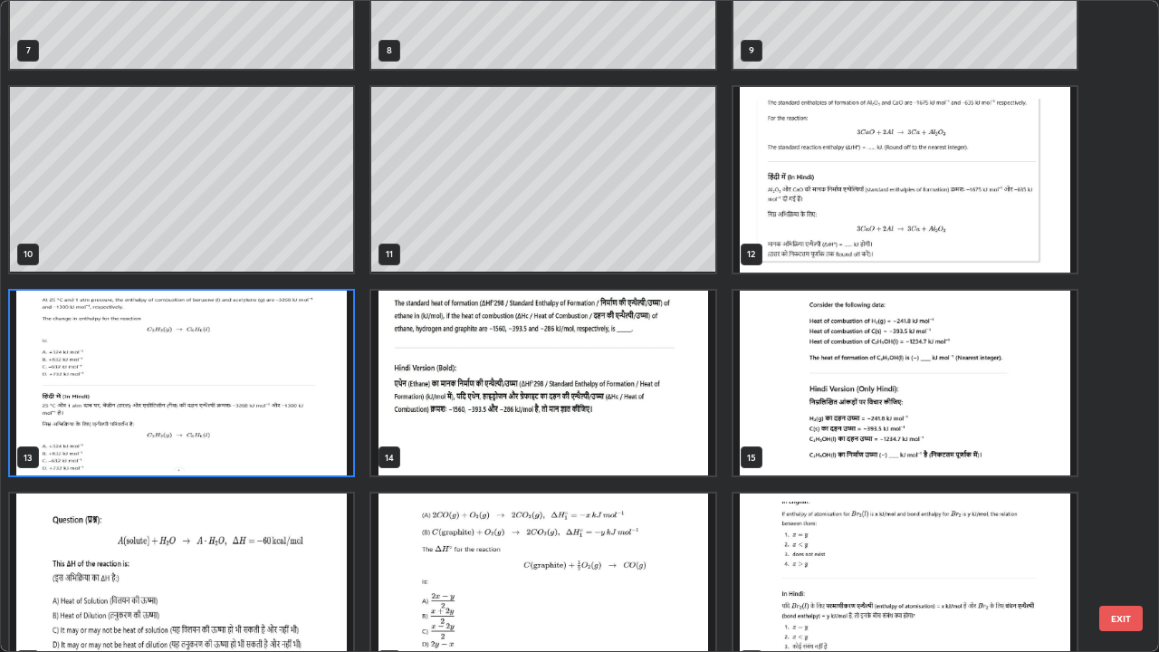
click at [304, 406] on img "grid" at bounding box center [181, 384] width 343 height 186
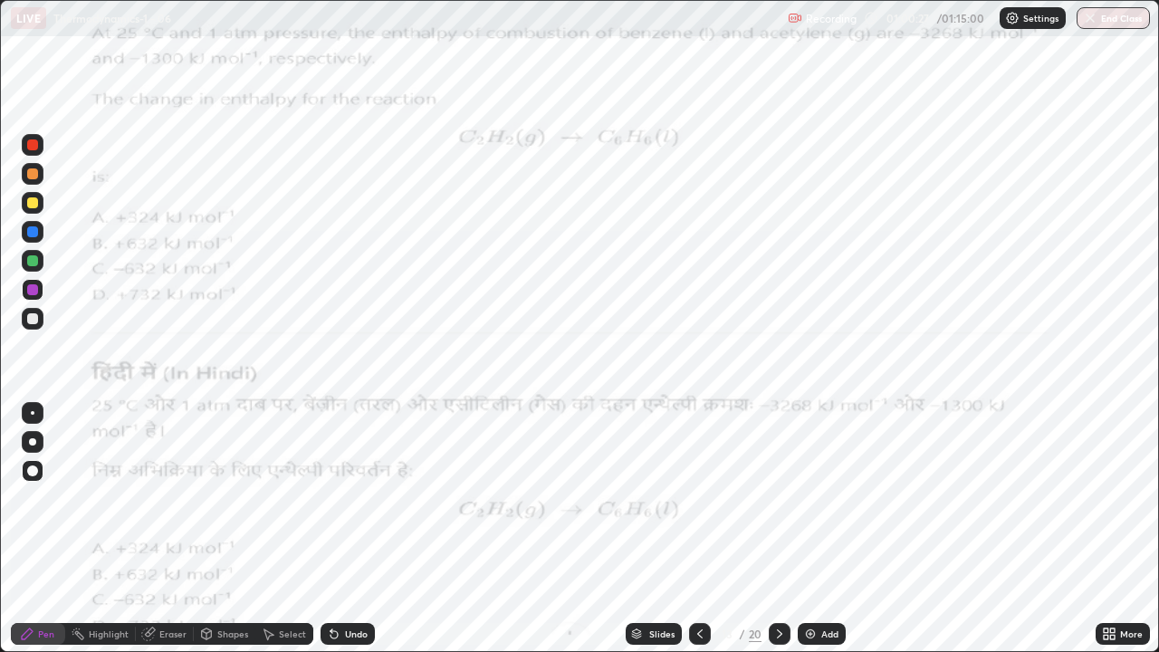
click at [664, 529] on div "Slides" at bounding box center [661, 633] width 25 height 9
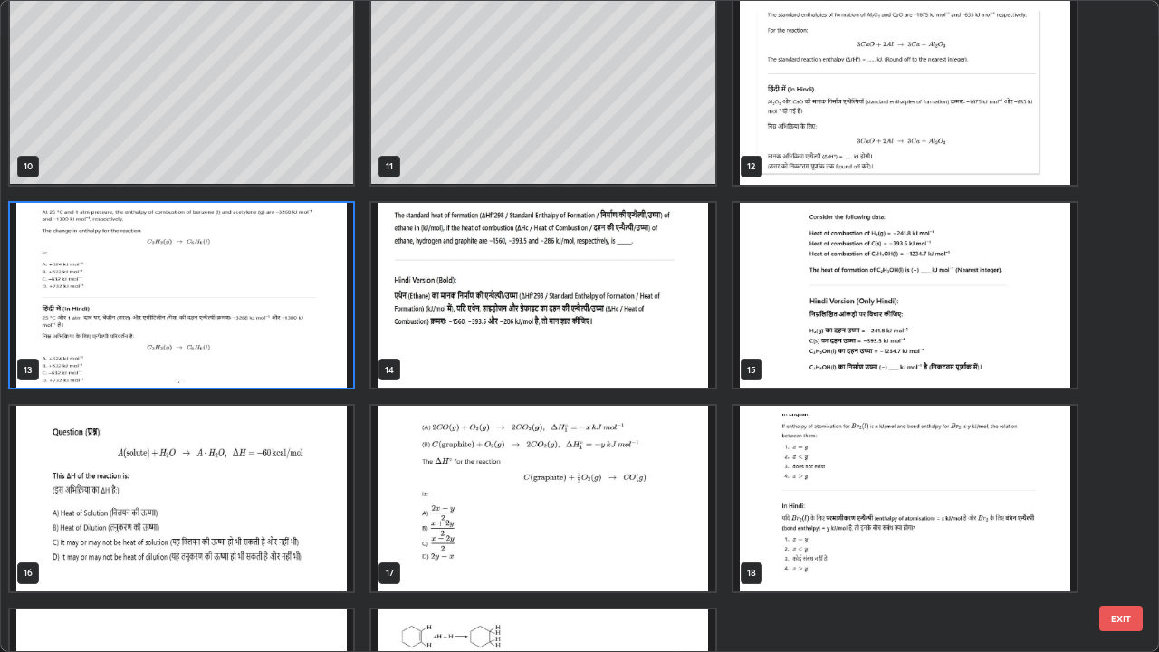
scroll to position [633, 0]
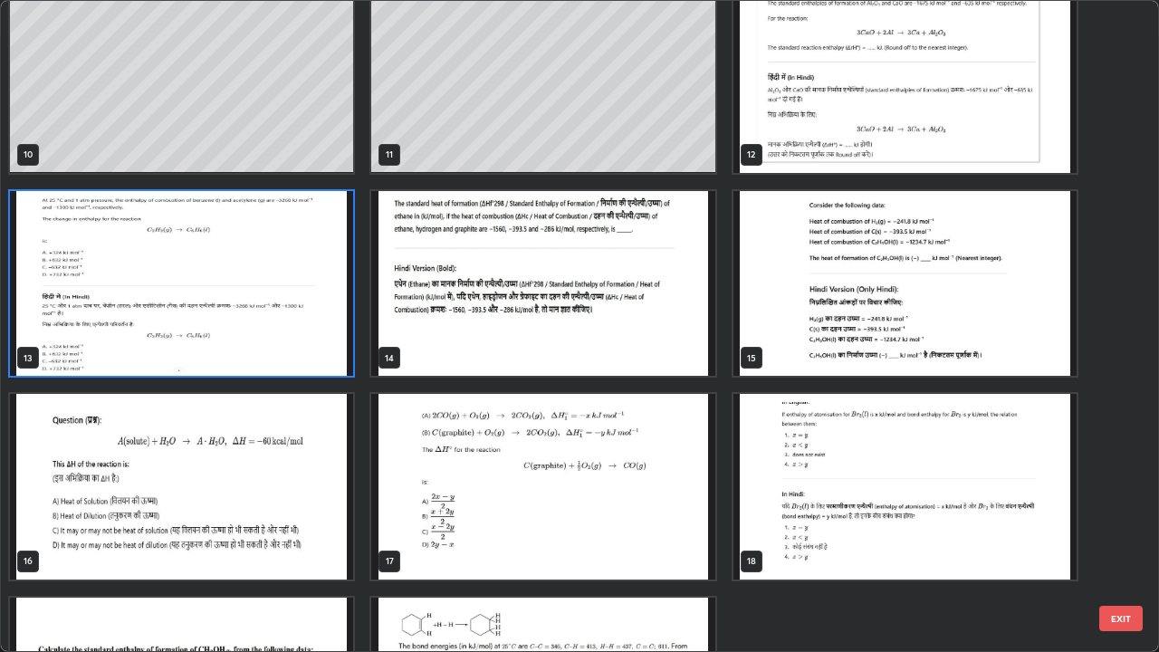
click at [643, 302] on img "grid" at bounding box center [542, 284] width 343 height 186
click at [647, 307] on img "grid" at bounding box center [542, 284] width 343 height 186
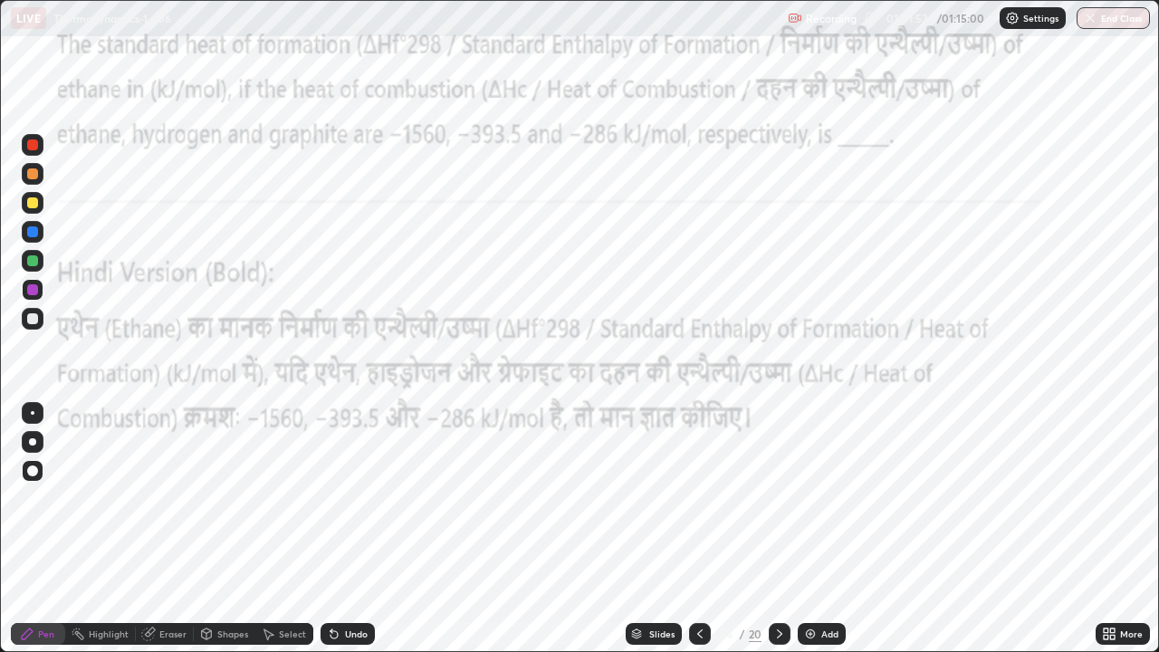
click at [34, 202] on div at bounding box center [32, 202] width 11 height 11
click at [34, 229] on div at bounding box center [32, 231] width 11 height 11
click at [659, 529] on div "Slides" at bounding box center [661, 633] width 25 height 9
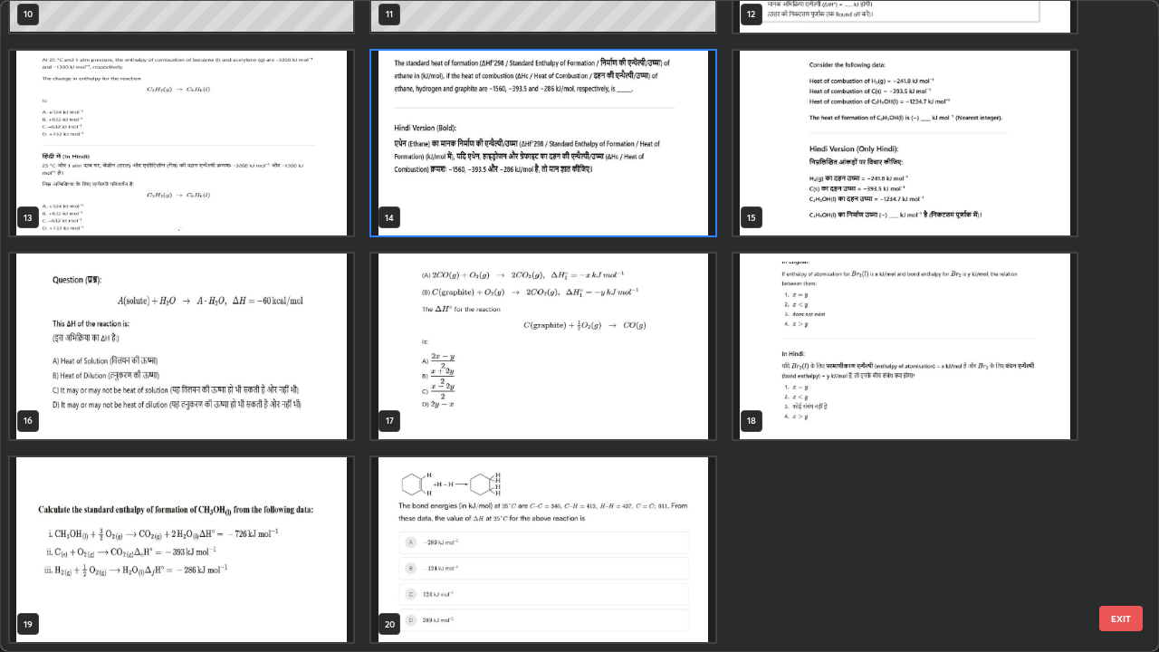
scroll to position [773, 0]
click at [588, 387] on img "grid" at bounding box center [542, 347] width 343 height 186
click at [590, 380] on img "grid" at bounding box center [542, 347] width 343 height 186
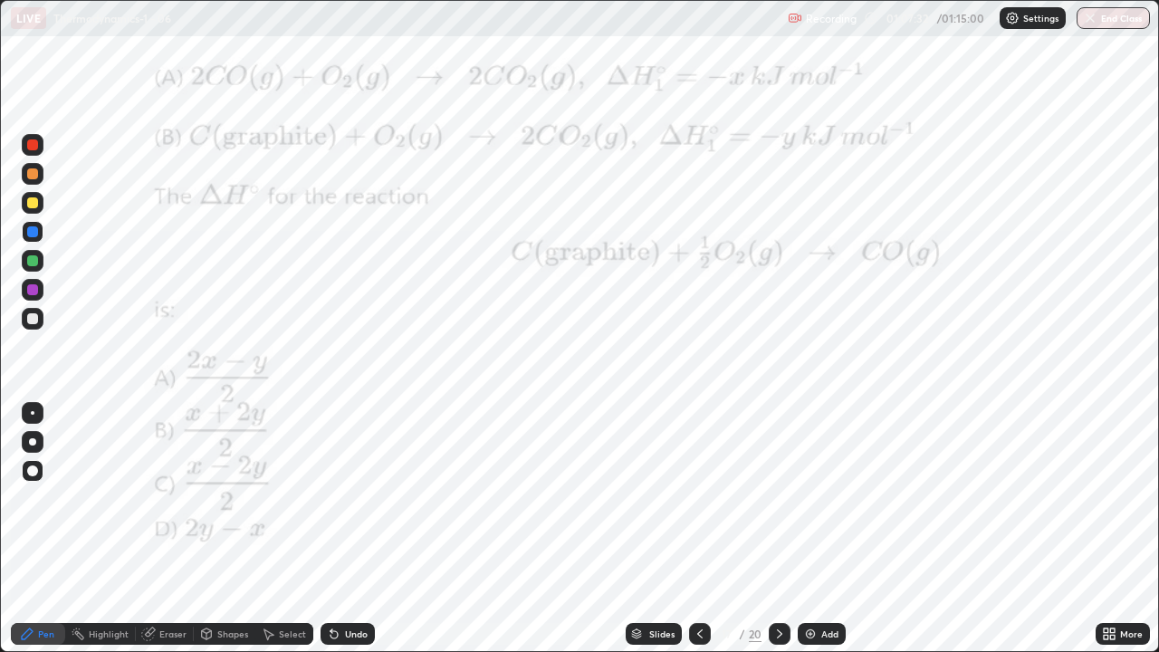
click at [31, 197] on div at bounding box center [32, 202] width 11 height 11
click at [32, 284] on div at bounding box center [32, 289] width 11 height 11
click at [34, 176] on div at bounding box center [32, 173] width 11 height 11
click at [35, 289] on div at bounding box center [32, 289] width 11 height 11
click at [30, 200] on div at bounding box center [32, 202] width 11 height 11
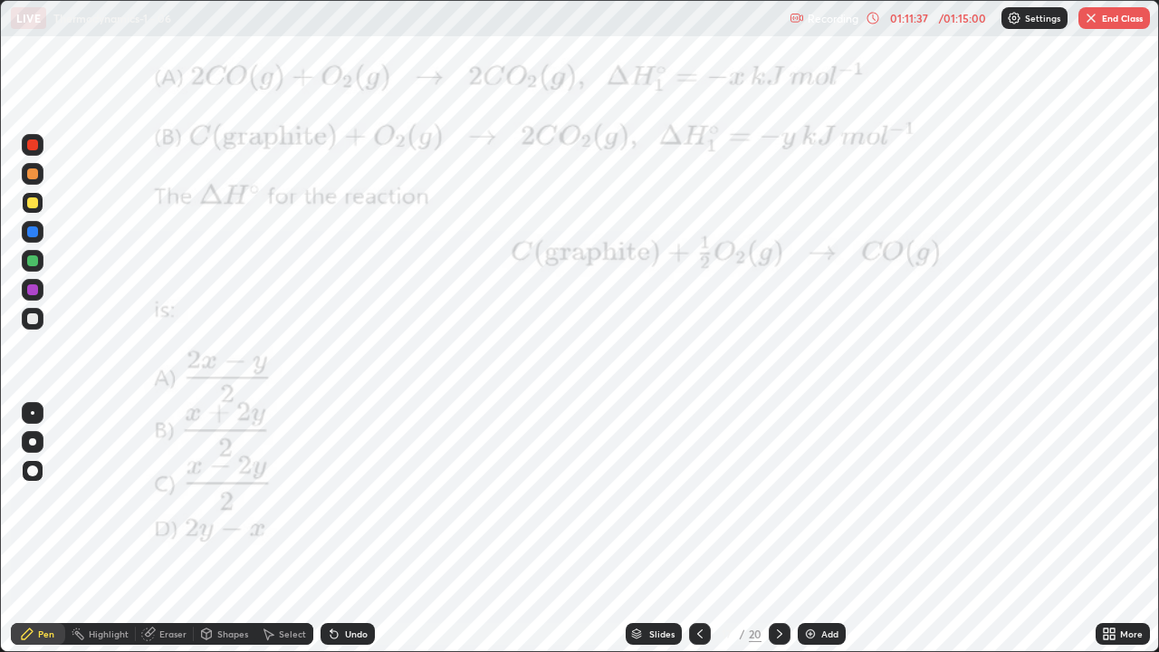
click at [31, 287] on div at bounding box center [32, 289] width 11 height 11
click at [777, 529] on icon at bounding box center [779, 634] width 14 height 14
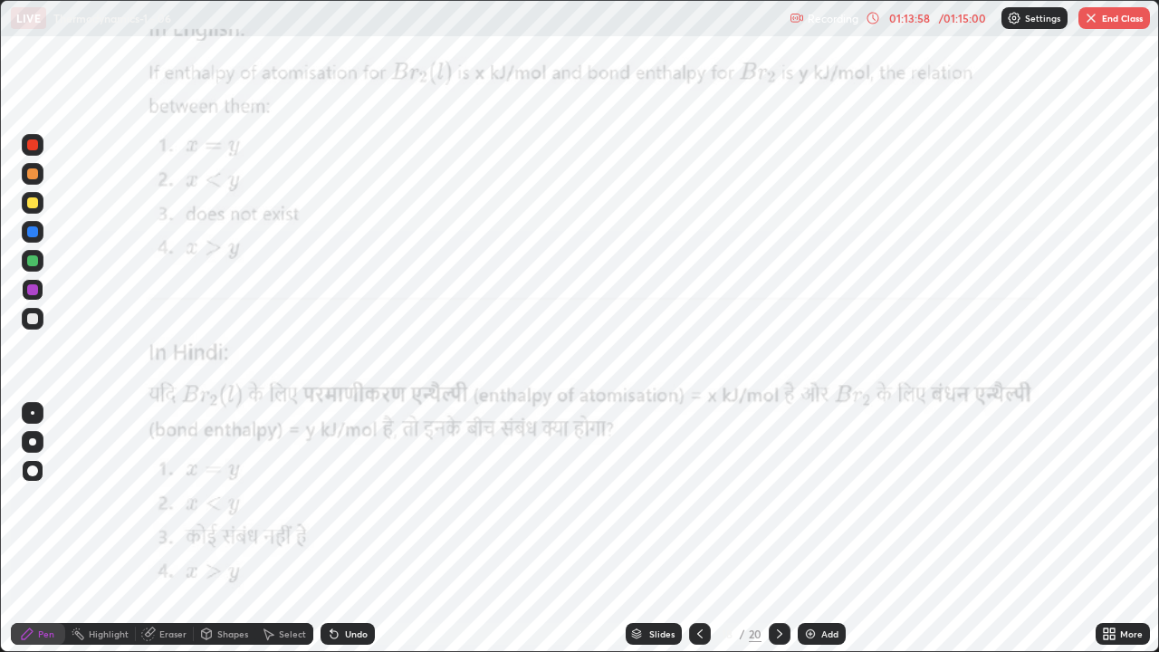
click at [699, 529] on icon at bounding box center [700, 634] width 14 height 14
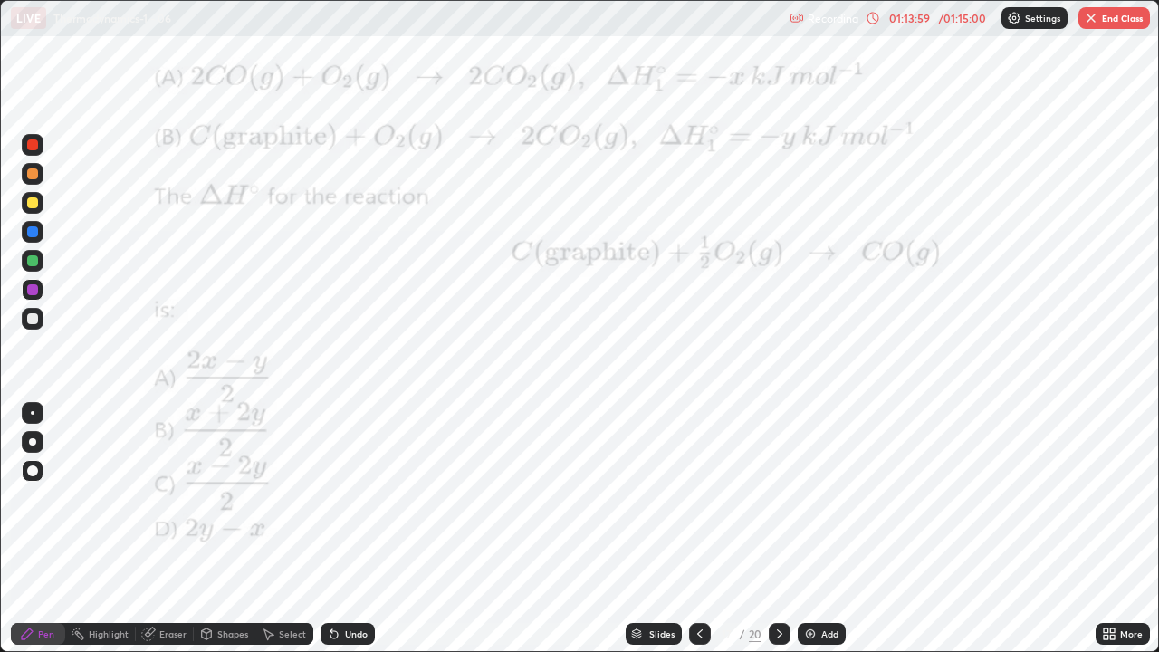
click at [697, 529] on icon at bounding box center [699, 633] width 5 height 9
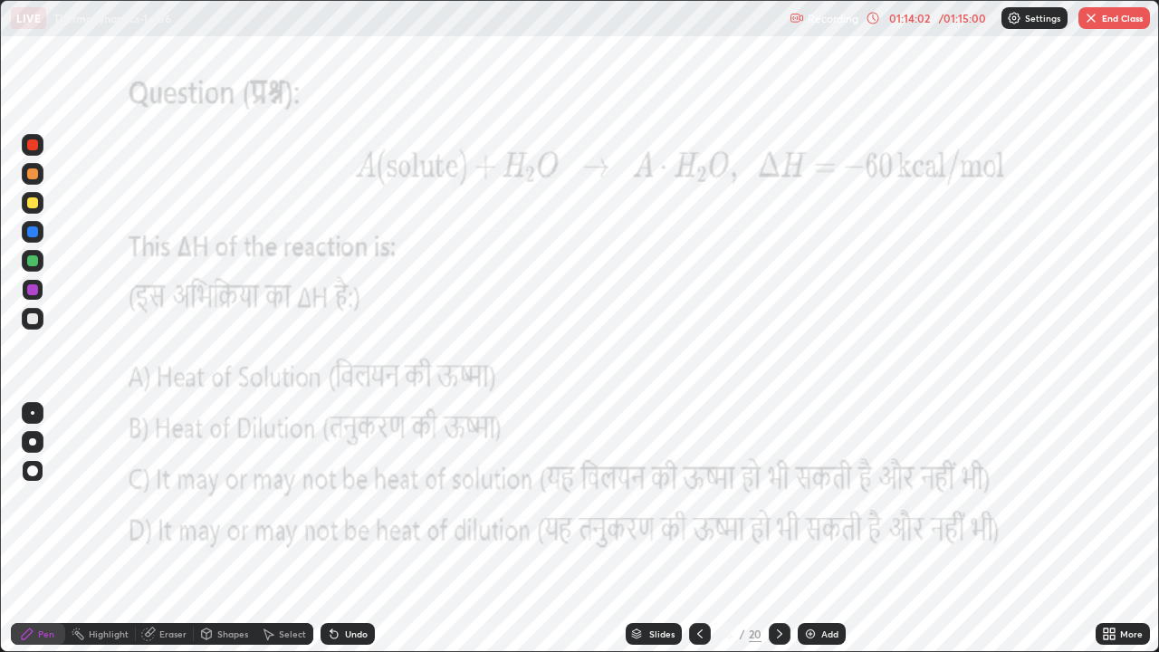
click at [700, 529] on icon at bounding box center [700, 634] width 14 height 14
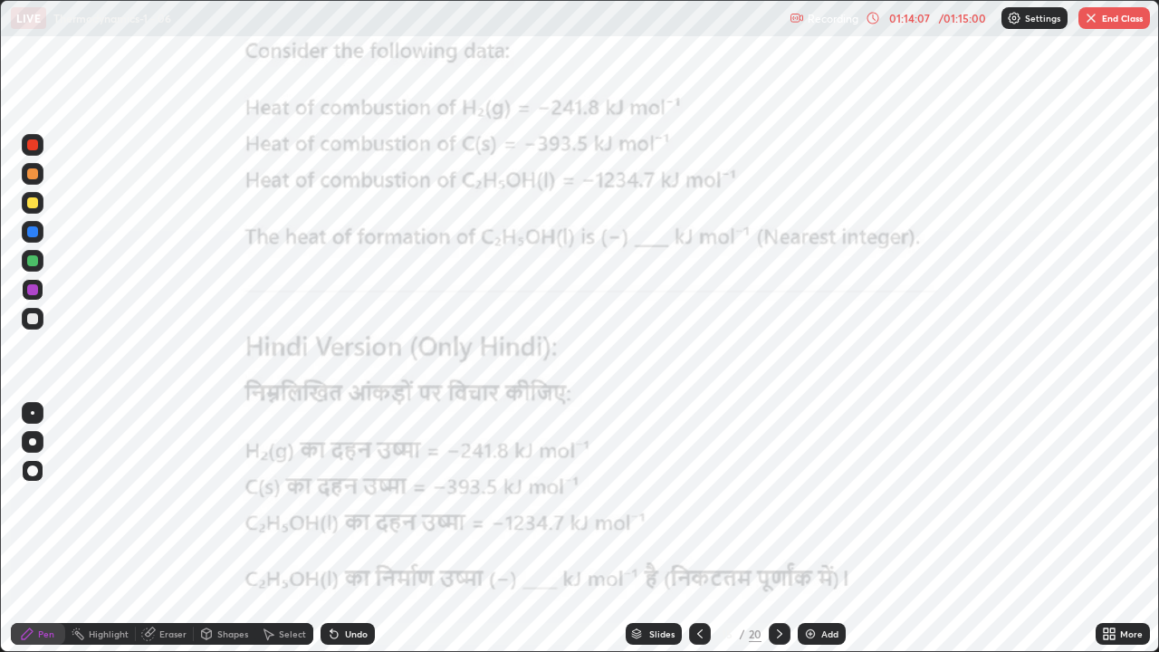
click at [782, 529] on div at bounding box center [780, 634] width 22 height 22
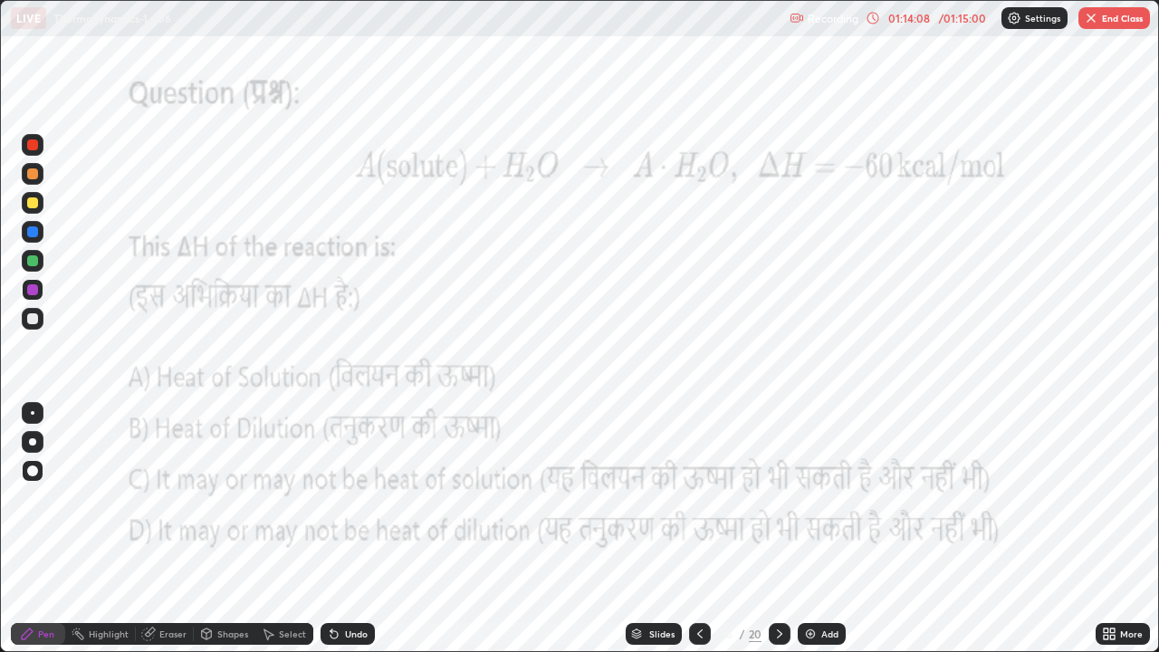
click at [777, 529] on icon at bounding box center [779, 633] width 5 height 9
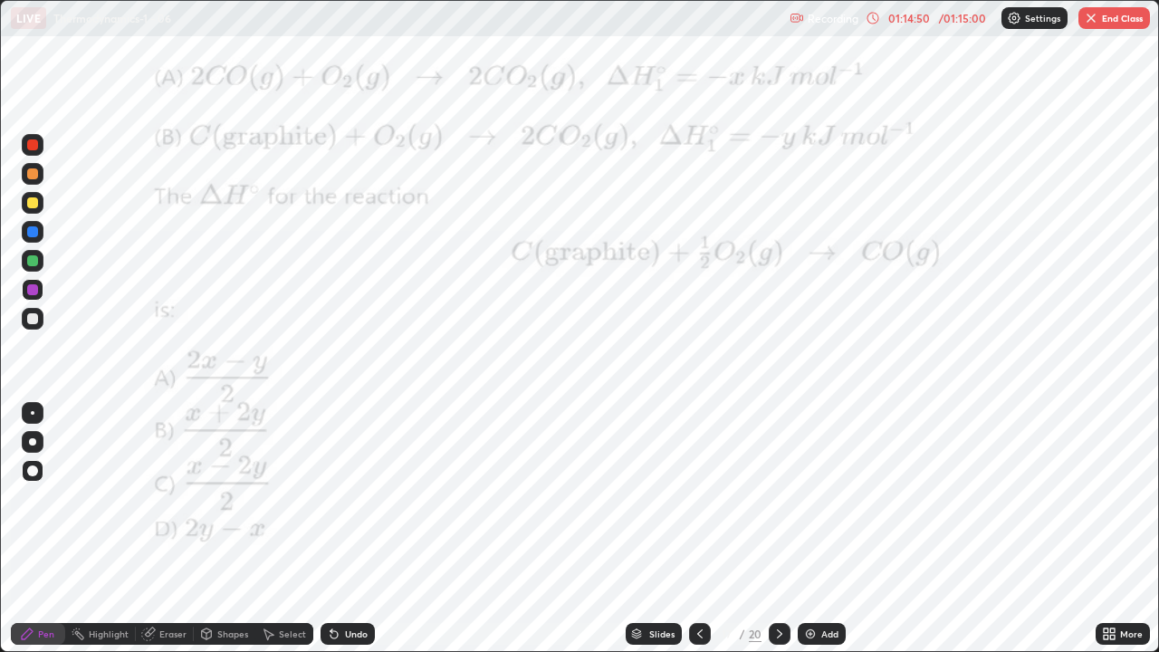
click at [1118, 14] on button "End Class" at bounding box center [1114, 18] width 72 height 22
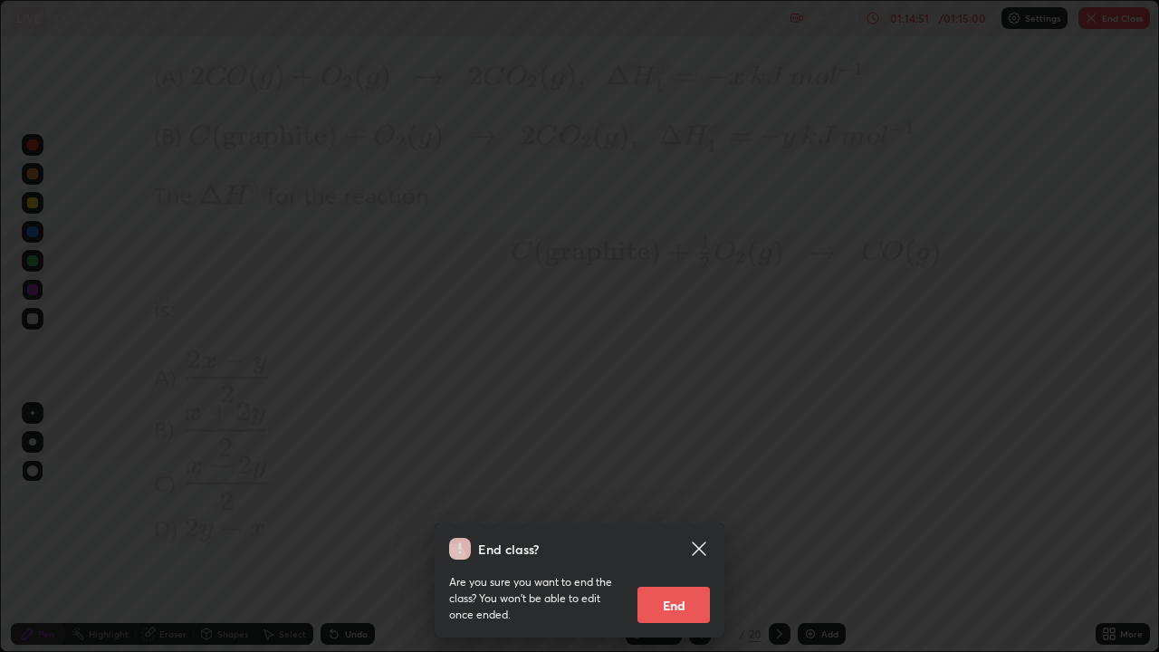
click at [686, 529] on button "End" at bounding box center [673, 605] width 72 height 36
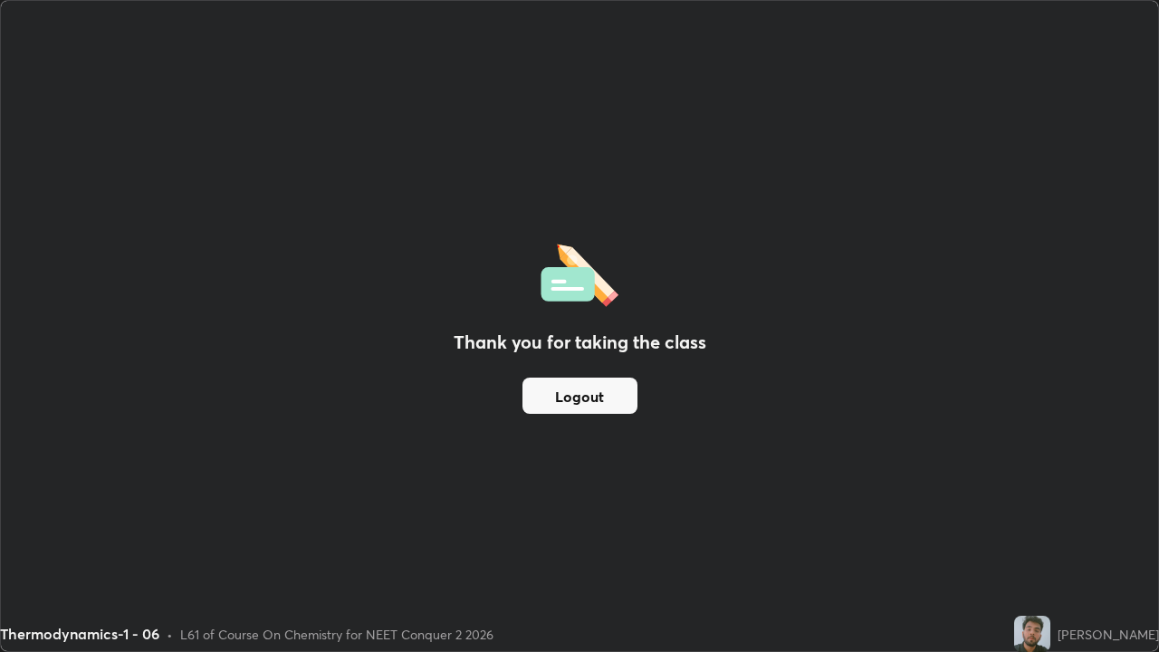
click at [614, 398] on button "Logout" at bounding box center [579, 396] width 115 height 36
